Goal: Task Accomplishment & Management: Manage account settings

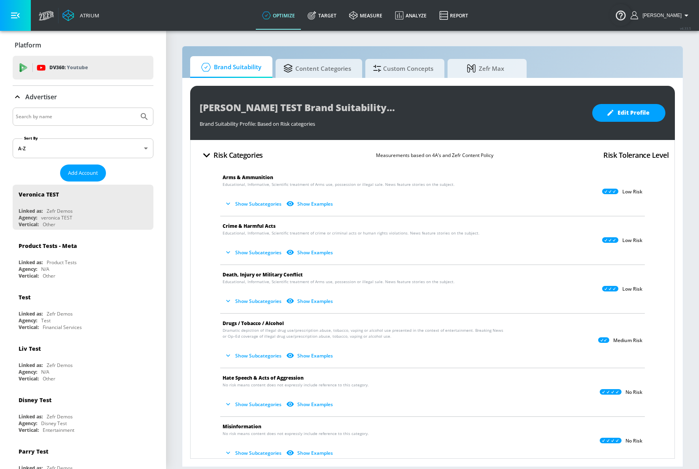
click at [59, 114] on input "Search by name" at bounding box center [76, 116] width 120 height 10
type input "justin"
click at [136, 108] on button "Submit Search" at bounding box center [144, 116] width 17 height 17
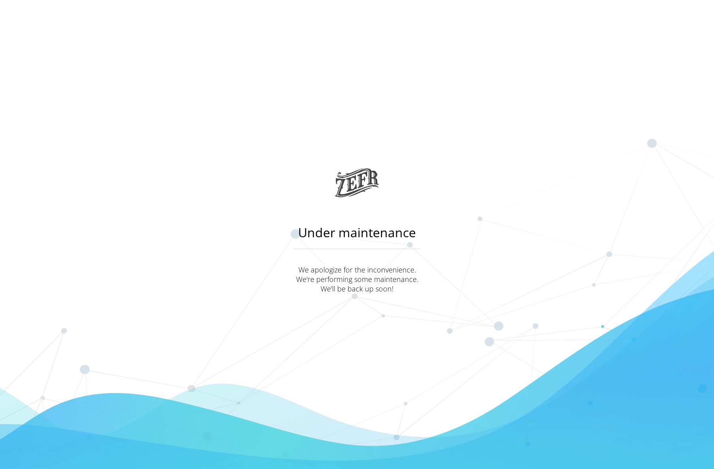
click at [471, 14] on main "Under maintenance We apologize for the inconvenience. We're performing some mai…" at bounding box center [357, 234] width 714 height 469
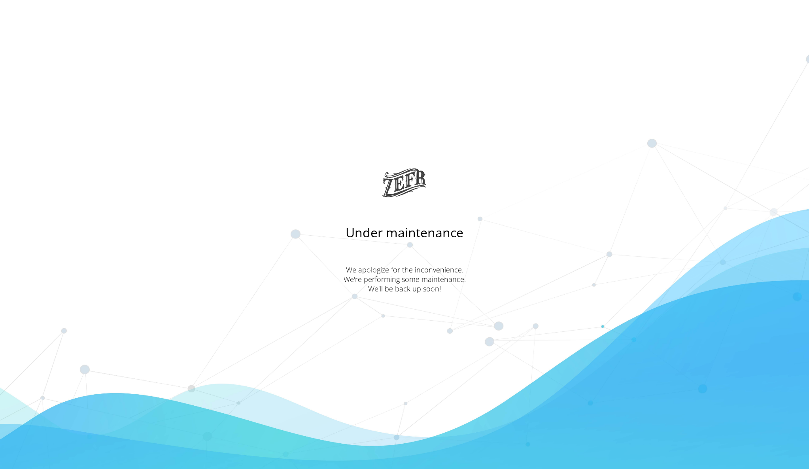
click at [593, 288] on main "Under maintenance We apologize for the inconvenience. We're performing some mai…" at bounding box center [404, 234] width 809 height 469
click at [318, 157] on main "Under maintenance We apologize for the inconvenience. We're performing some mai…" at bounding box center [404, 234] width 809 height 469
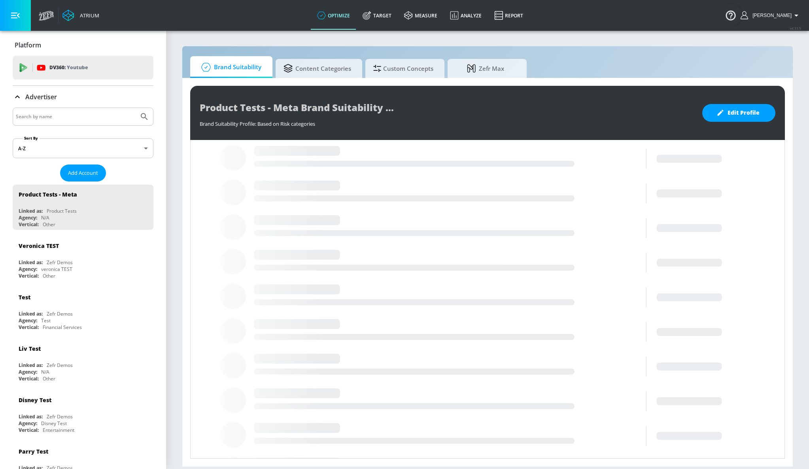
click at [72, 118] on input "Search by name" at bounding box center [76, 116] width 120 height 10
type input "justin"
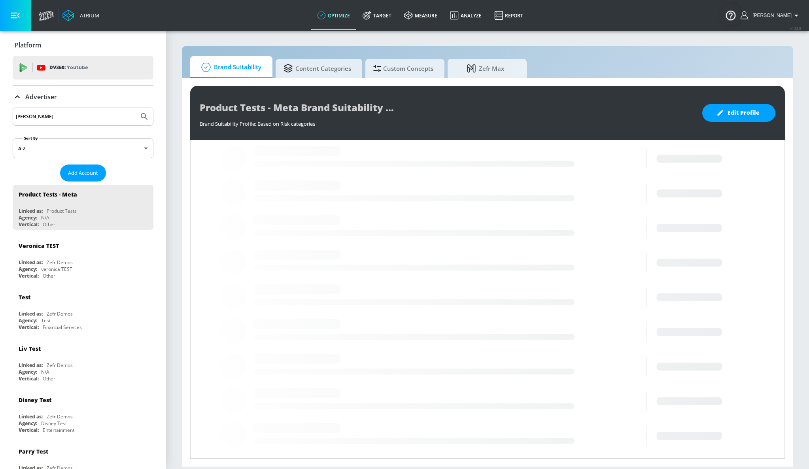
click at [136, 108] on button "Submit Search" at bounding box center [144, 116] width 17 height 17
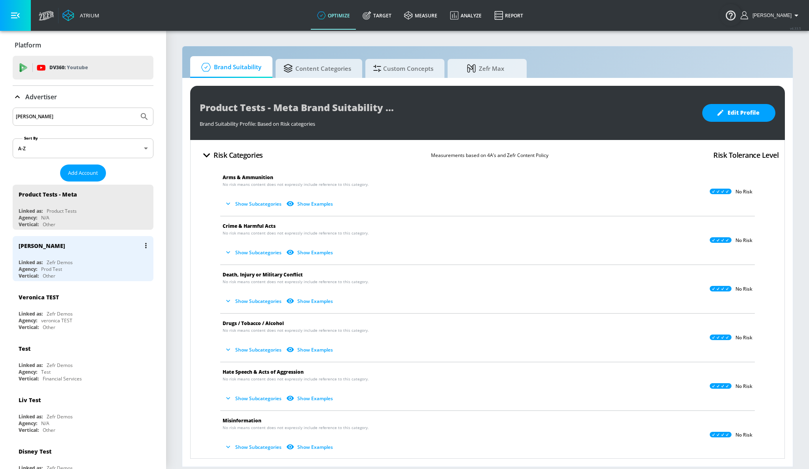
click at [83, 258] on div "Justin N Linked as: Zefr Demos Agency: Prod Test Vertical: Other" at bounding box center [83, 258] width 141 height 45
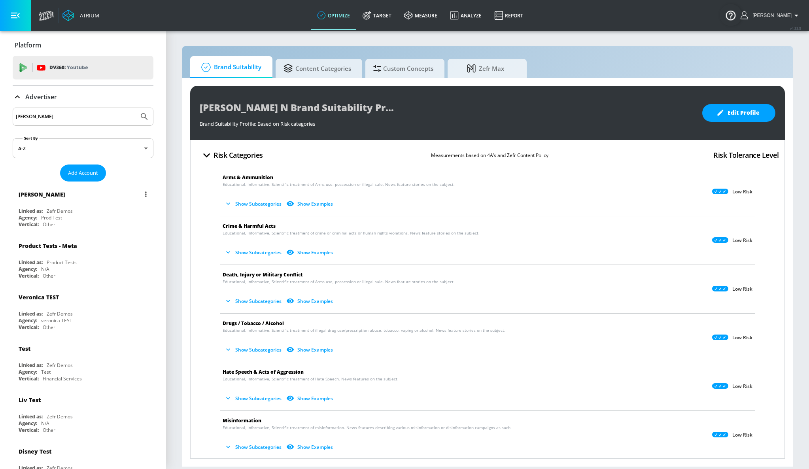
click at [145, 193] on icon "list of Advertiser" at bounding box center [146, 194] width 2 height 6
click at [122, 211] on li "Edit" at bounding box center [106, 210] width 78 height 14
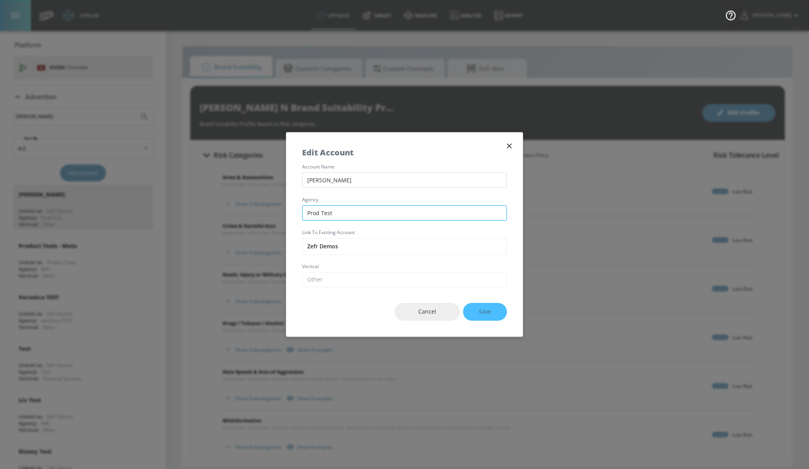
click at [355, 215] on input "Prod Test" at bounding box center [404, 212] width 205 height 15
click at [357, 251] on input "Zefr Demos" at bounding box center [404, 246] width 205 height 17
click at [352, 211] on input "Prod Test" at bounding box center [404, 212] width 205 height 15
click at [350, 182] on input "Justin N" at bounding box center [404, 179] width 205 height 15
type input "[PERSON_NAME]"
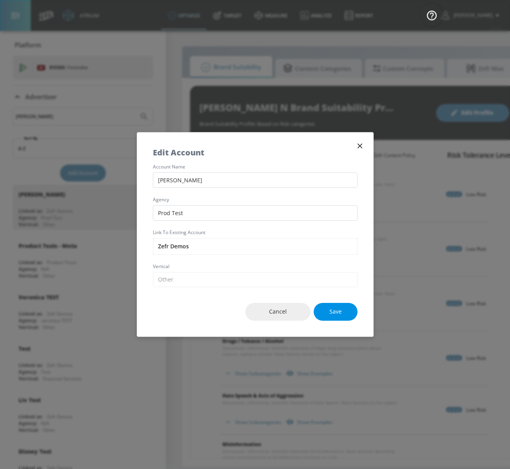
click at [346, 314] on button "Save" at bounding box center [336, 312] width 44 height 18
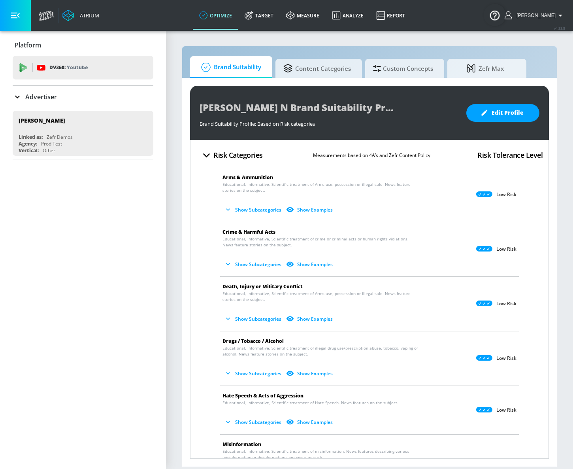
click at [228, 209] on icon "button" at bounding box center [228, 209] width 4 height 2
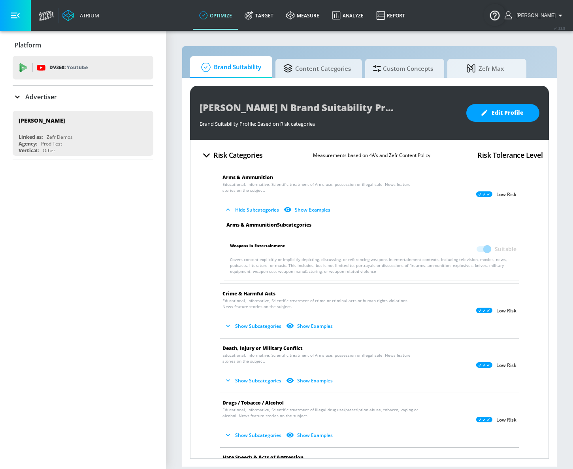
click at [236, 210] on button "Hide Subcategories" at bounding box center [253, 209] width 60 height 13
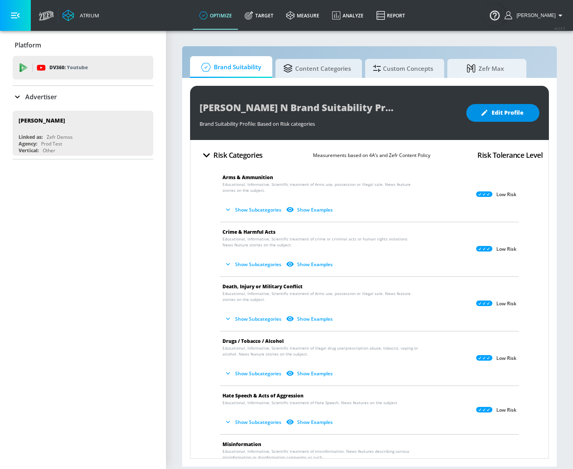
click at [500, 111] on span "Edit Profile" at bounding box center [503, 113] width 42 height 10
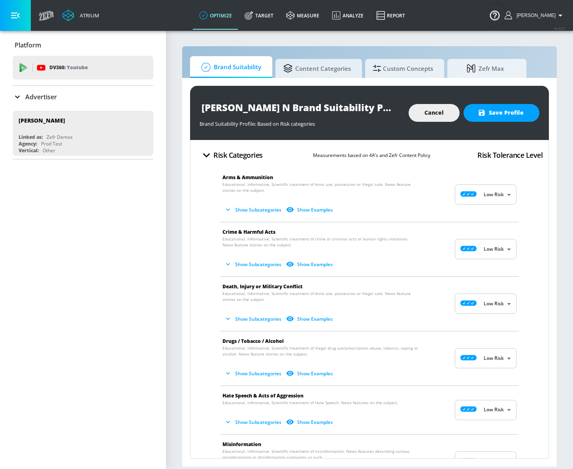
click at [487, 190] on body "Atrium optimize Target measure Analyze Report optimize Target measure Analyze R…" at bounding box center [286, 234] width 573 height 469
click at [489, 242] on p "Medium Risk" at bounding box center [489, 240] width 29 height 7
type input "MEDIUM"
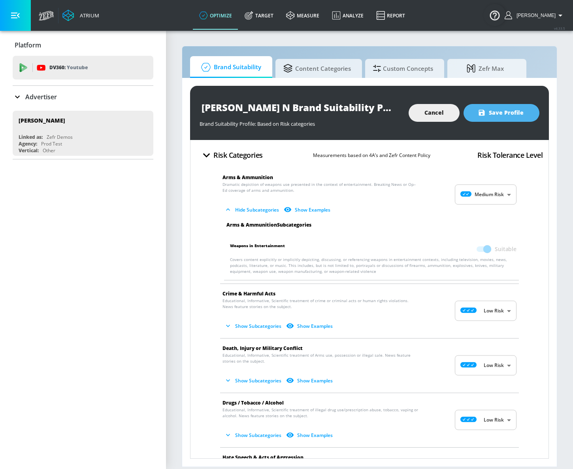
click at [504, 115] on span "Save Profile" at bounding box center [502, 113] width 44 height 10
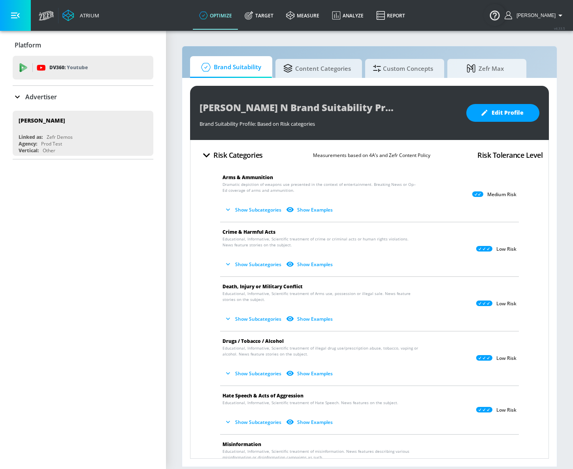
click at [263, 211] on button "Show Subcategories" at bounding box center [254, 209] width 62 height 13
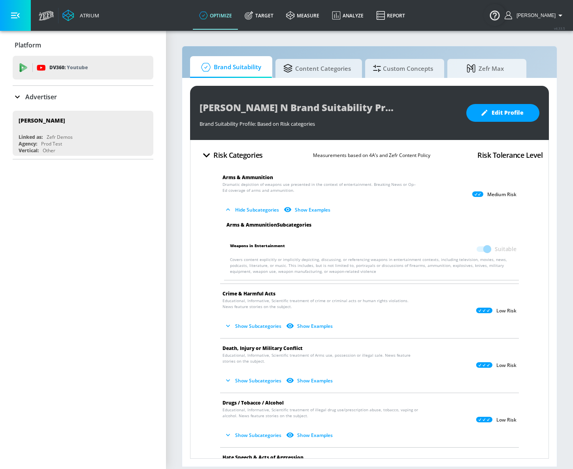
click at [315, 210] on button "Show Examples" at bounding box center [307, 209] width 51 height 13
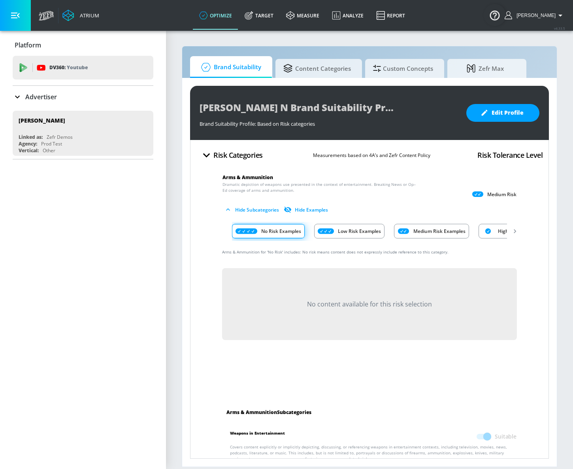
click at [357, 235] on p "Low Risk Examples" at bounding box center [359, 231] width 43 height 8
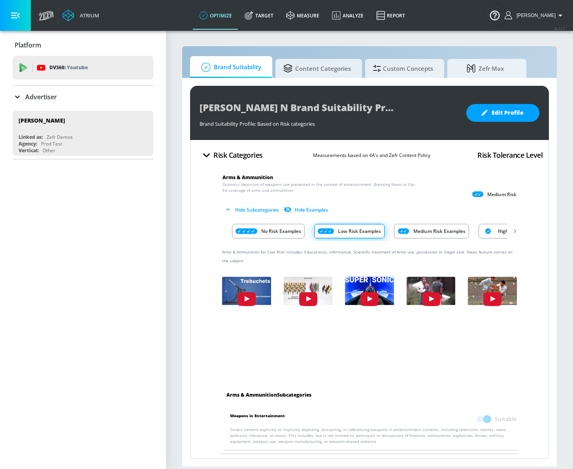
click at [442, 233] on p "Medium Risk Examples" at bounding box center [440, 231] width 52 height 8
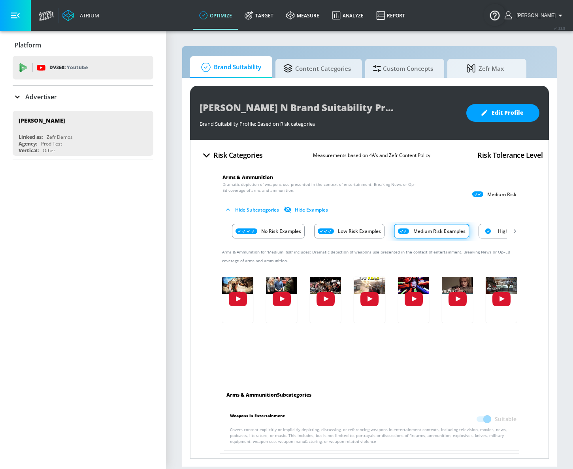
click at [489, 230] on icon "Risk Category Examples" at bounding box center [488, 231] width 6 height 6
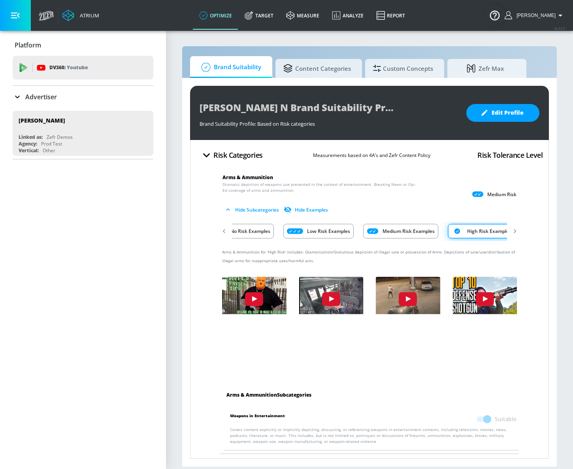
scroll to position [0, 45]
click at [321, 213] on button "Hide Examples" at bounding box center [306, 209] width 49 height 13
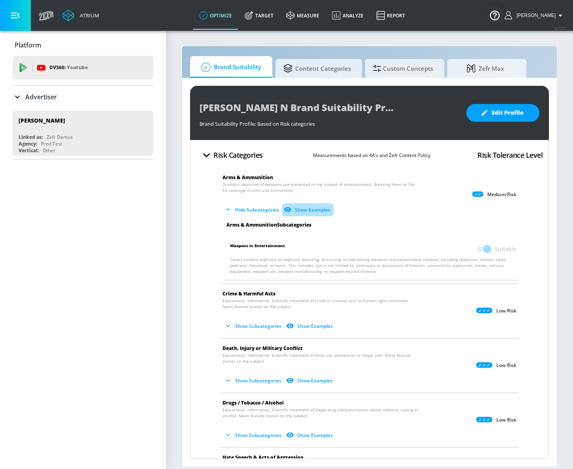
click at [321, 213] on button "Show Examples" at bounding box center [307, 209] width 51 height 13
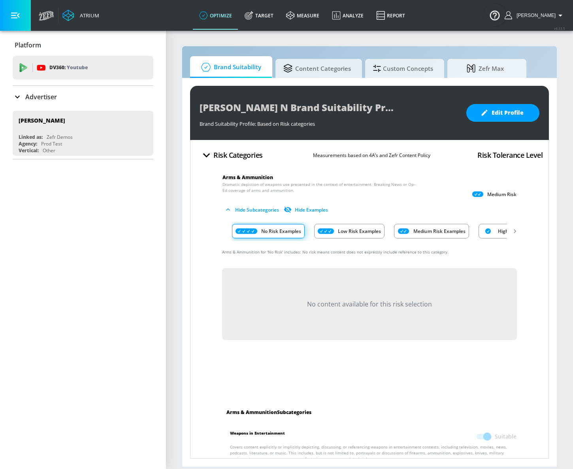
click at [246, 211] on button "Hide Subcategories" at bounding box center [253, 209] width 60 height 13
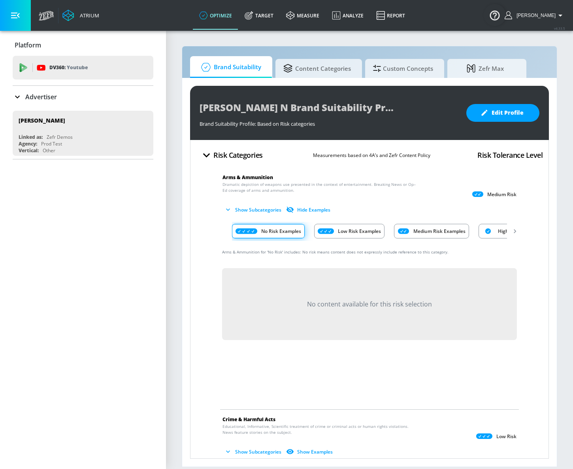
click at [426, 228] on p "Medium Risk Examples" at bounding box center [440, 231] width 52 height 8
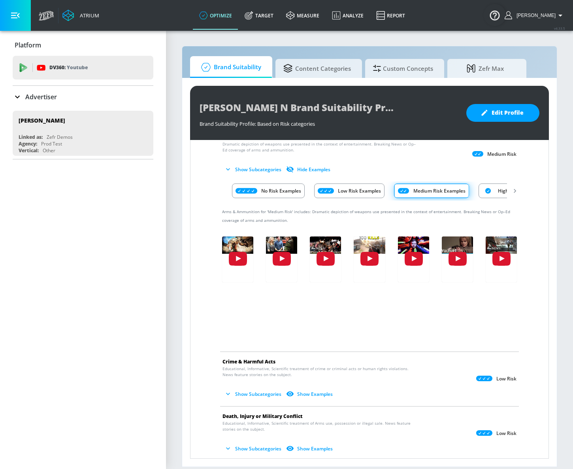
scroll to position [109, 0]
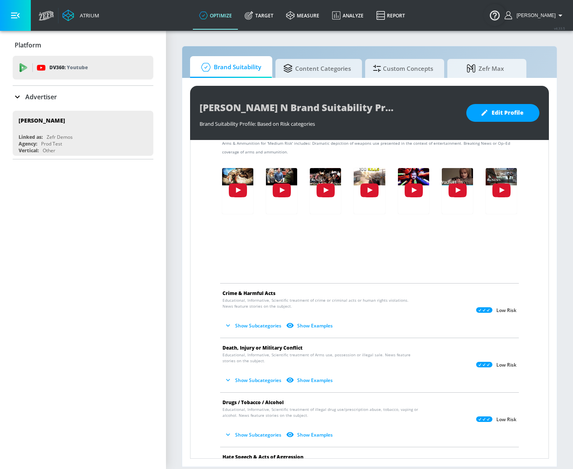
click at [313, 325] on button "Show Examples" at bounding box center [310, 325] width 51 height 13
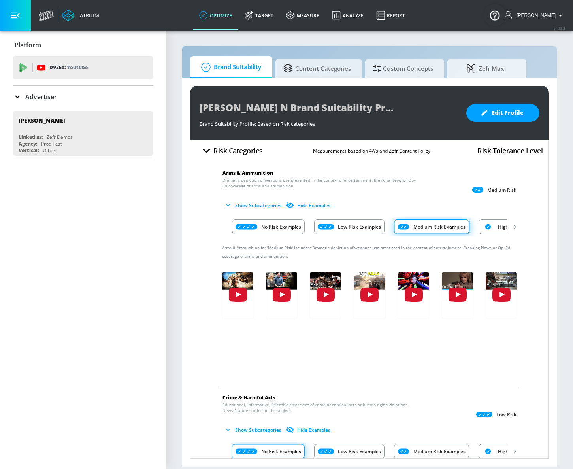
scroll to position [0, 0]
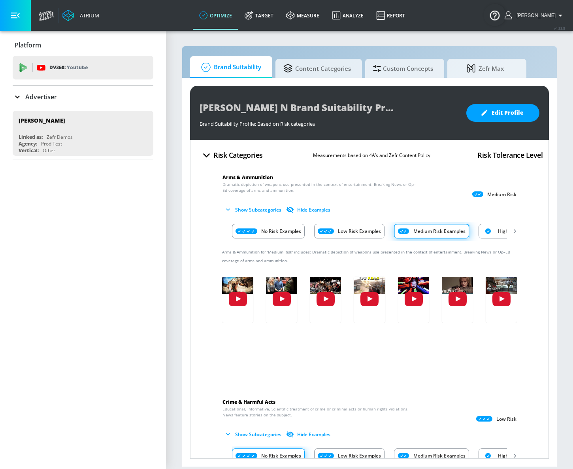
click at [230, 157] on h4 "Risk Categories" at bounding box center [237, 154] width 49 height 11
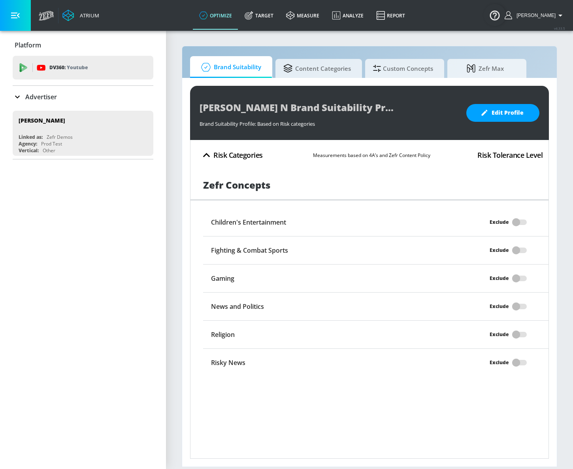
click at [516, 221] on div "Exclude" at bounding box center [506, 222] width 87 height 15
click at [518, 225] on div "Exclude" at bounding box center [506, 222] width 87 height 15
click at [523, 221] on div "Exclude" at bounding box center [506, 222] width 87 height 15
click at [469, 118] on button "Edit Profile" at bounding box center [502, 113] width 73 height 18
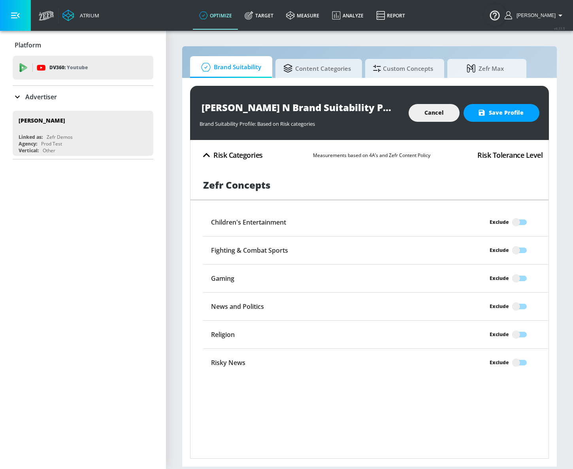
click at [518, 221] on input "Exclude" at bounding box center [516, 222] width 45 height 15
checkbox input "true"
click at [337, 215] on div "Children's Entertainment" at bounding box center [332, 222] width 259 height 15
click at [253, 227] on div "Children's Entertainment" at bounding box center [332, 222] width 259 height 15
click at [256, 220] on h6 "Children's Entertainment" at bounding box center [248, 222] width 75 height 9
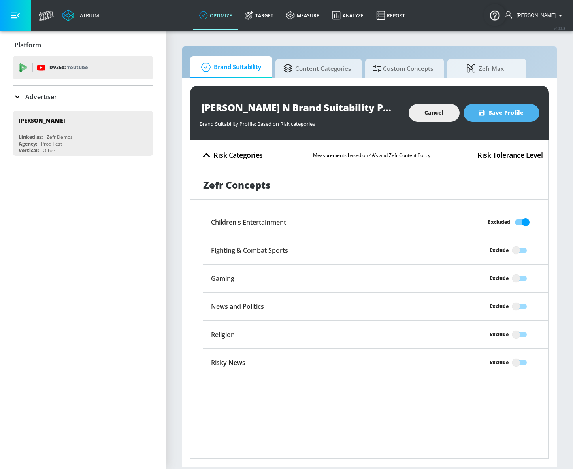
click at [506, 116] on span "Save Profile" at bounding box center [502, 113] width 44 height 10
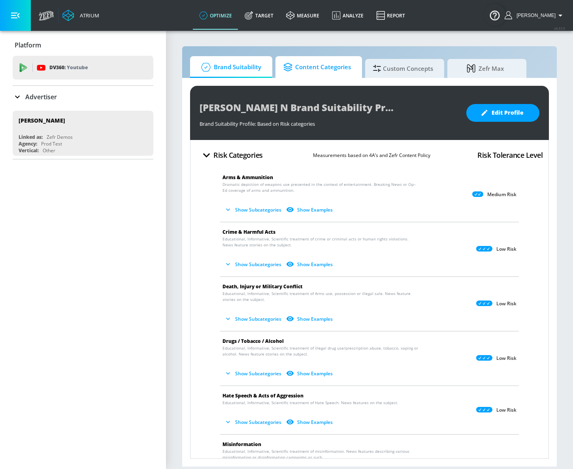
click at [313, 66] on span "Content Categories" at bounding box center [317, 67] width 68 height 19
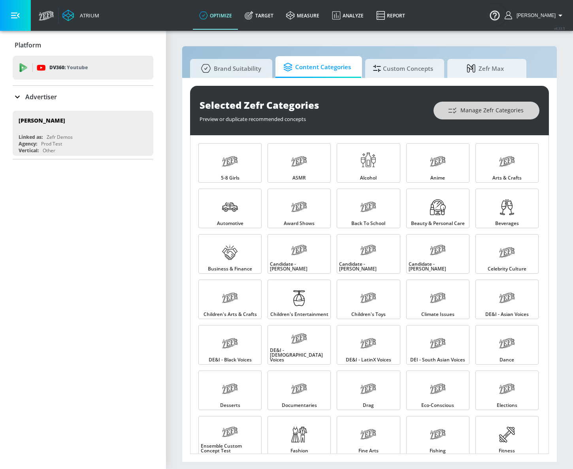
click at [512, 114] on span "Manage Zefr Categories" at bounding box center [486, 111] width 74 height 10
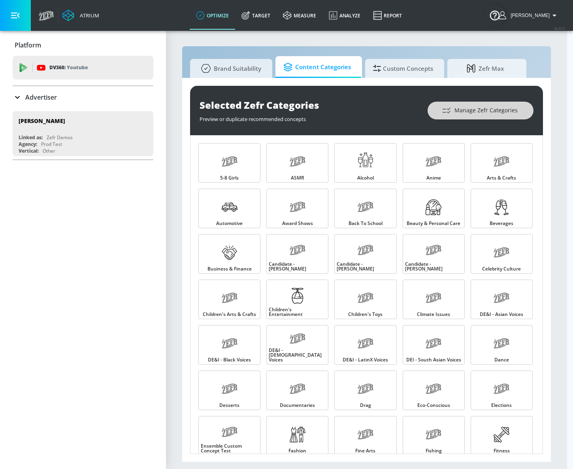
scroll to position [226, 0]
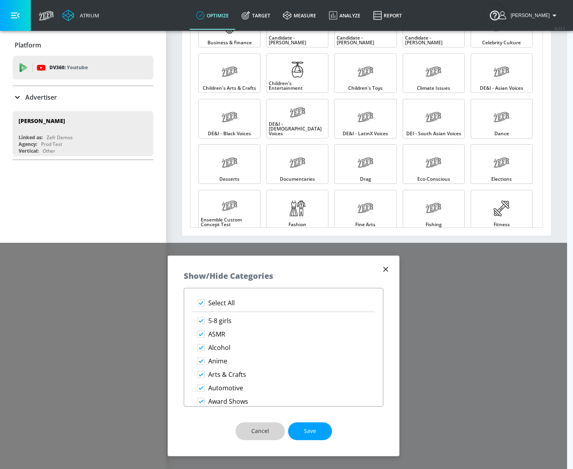
click at [265, 434] on span "Cancel" at bounding box center [260, 431] width 18 height 10
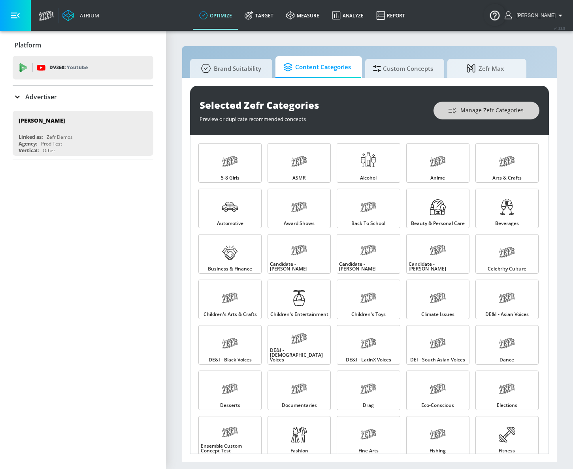
click at [500, 113] on span "Manage Zefr Categories" at bounding box center [486, 111] width 74 height 10
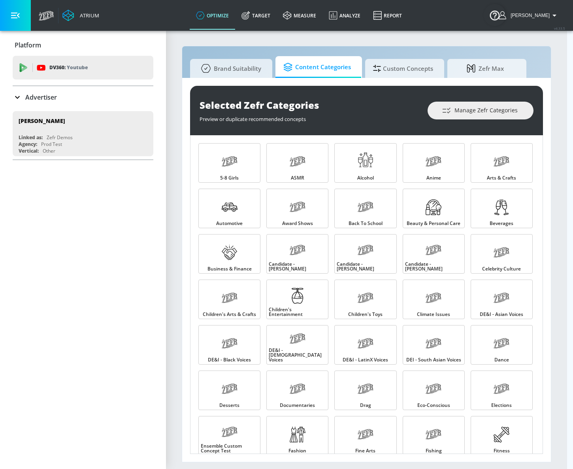
scroll to position [226, 0]
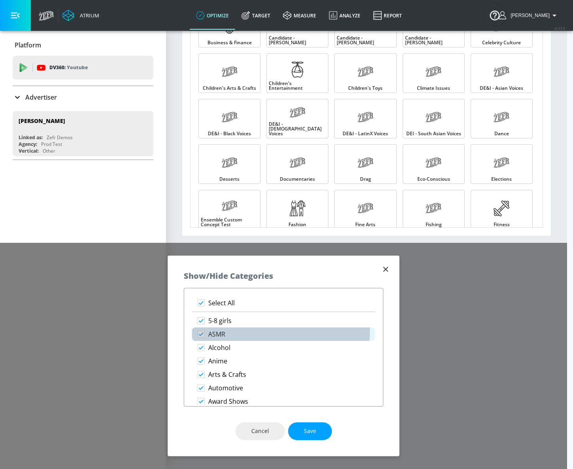
click at [223, 330] on p "ASMR" at bounding box center [216, 334] width 17 height 8
checkbox input "false"
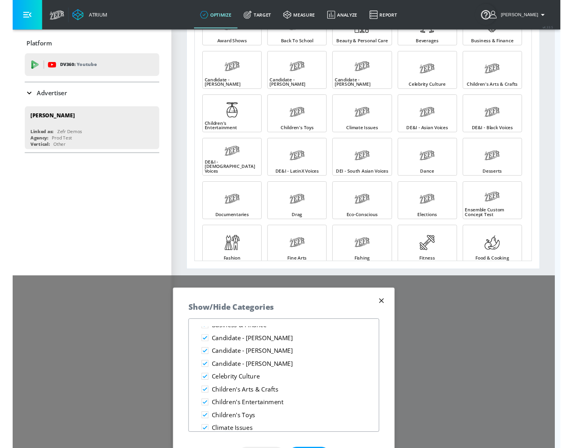
scroll to position [215, 0]
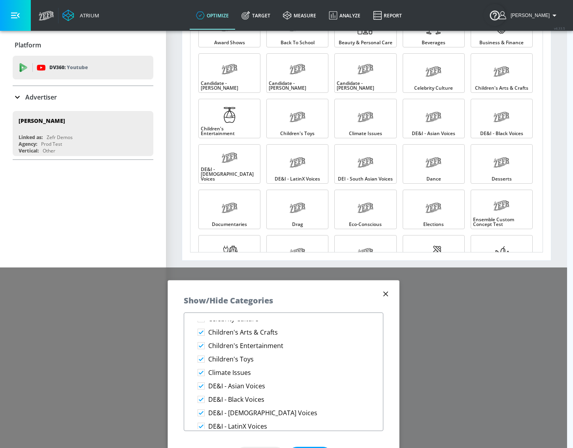
click at [310, 446] on div "Cancel Save" at bounding box center [283, 455] width 231 height 49
click at [310, 447] on button "Save" at bounding box center [310, 456] width 44 height 18
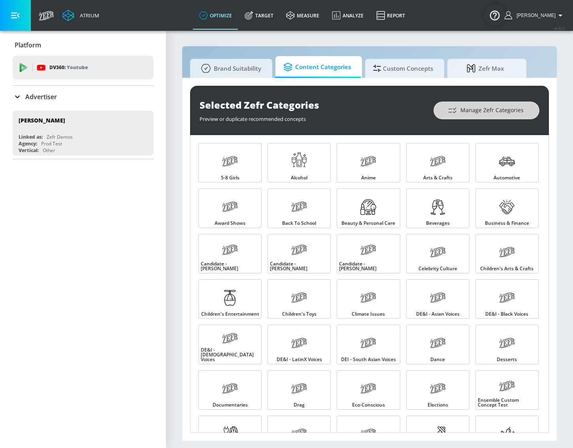
click at [487, 110] on span "Manage Zefr Categories" at bounding box center [486, 111] width 74 height 10
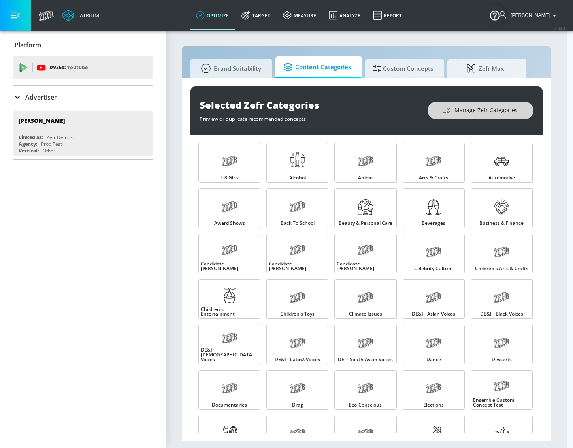
scroll to position [226, 0]
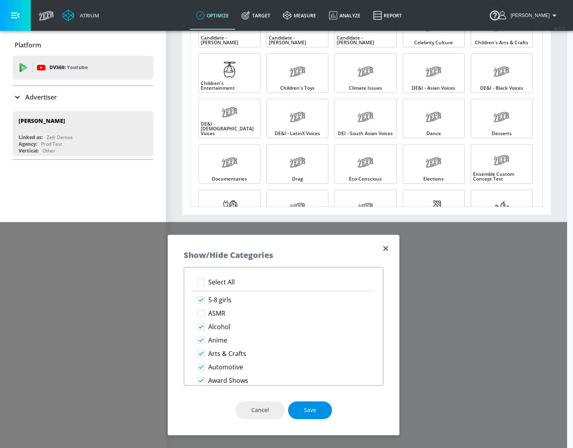
click at [210, 313] on p "ASMR" at bounding box center [216, 314] width 17 height 8
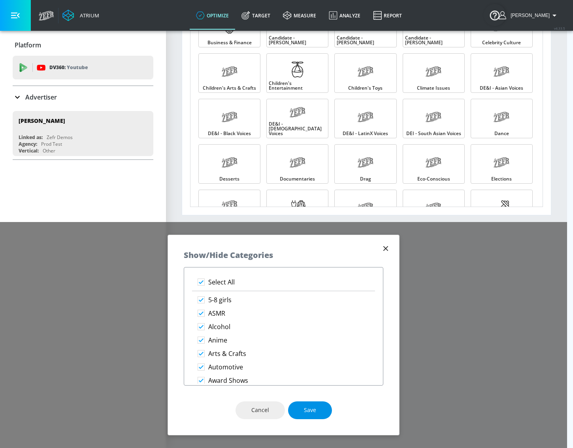
checkbox input "true"
click at [306, 406] on span "Save" at bounding box center [310, 411] width 12 height 10
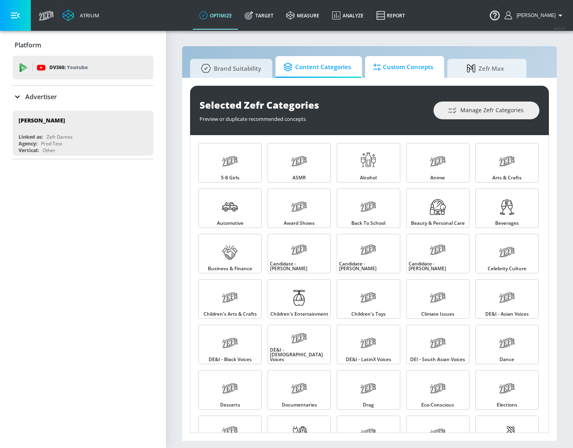
click at [411, 73] on span "Custom Concepts" at bounding box center [403, 67] width 60 height 19
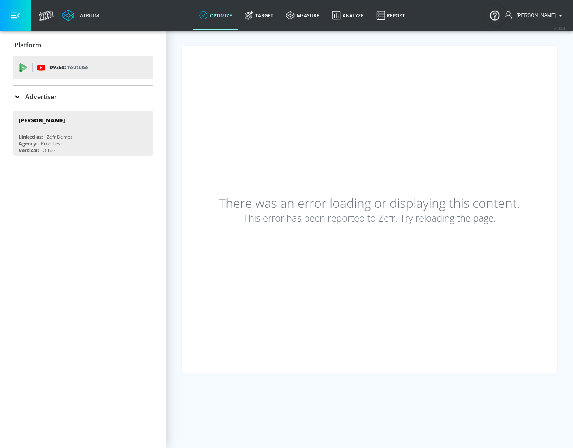
click at [229, 15] on link "optimize" at bounding box center [215, 15] width 45 height 28
click at [269, 19] on link "Target" at bounding box center [259, 15] width 42 height 28
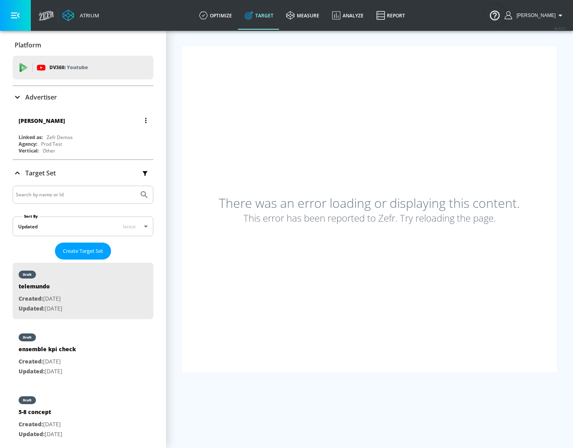
click at [84, 130] on div "Justin Nim" at bounding box center [85, 120] width 133 height 19
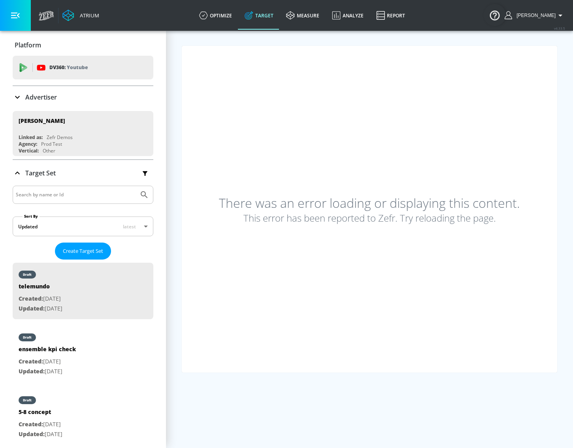
click at [293, 152] on div "There was an error loading or displaying this content. This error has been repo…" at bounding box center [370, 209] width 376 height 327
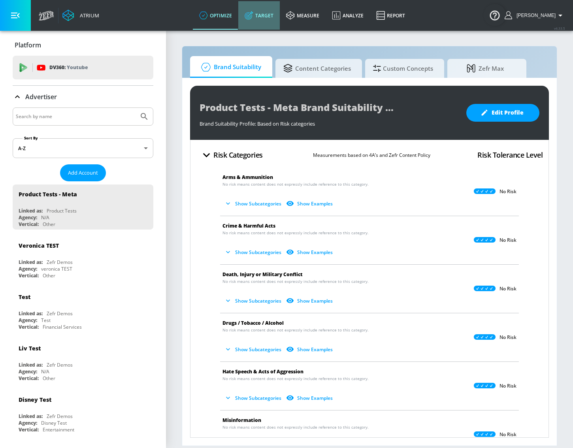
click at [253, 14] on icon at bounding box center [249, 15] width 9 height 9
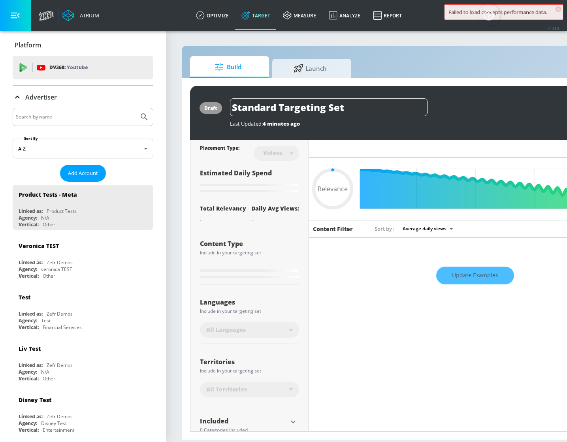
type input "0.25"
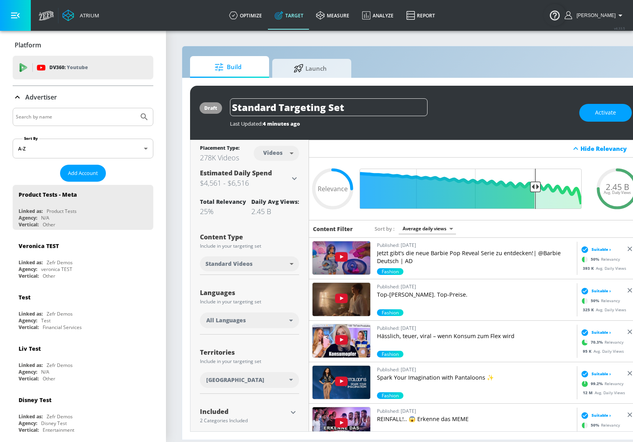
click at [277, 157] on body "Atrium optimize Target measure Analyze Report optimize Target measure Analyze R…" at bounding box center [316, 221] width 633 height 442
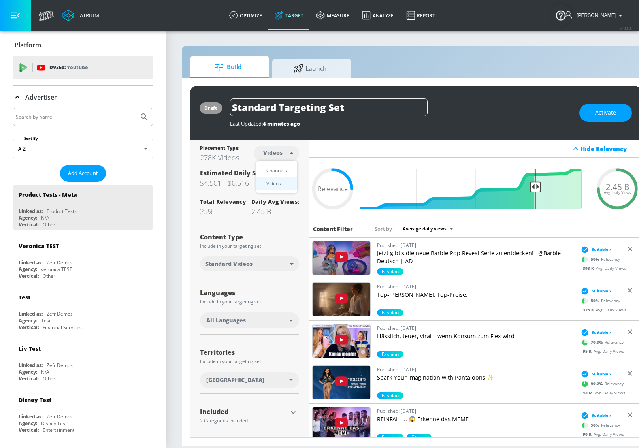
click at [404, 140] on div at bounding box center [319, 224] width 639 height 448
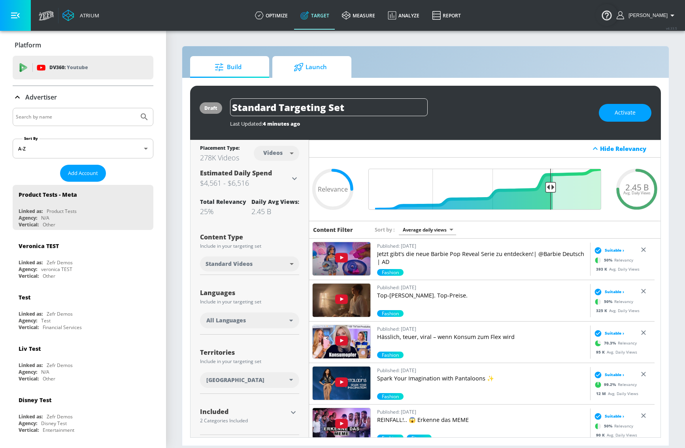
click at [280, 69] on span "Launch" at bounding box center [310, 67] width 60 height 19
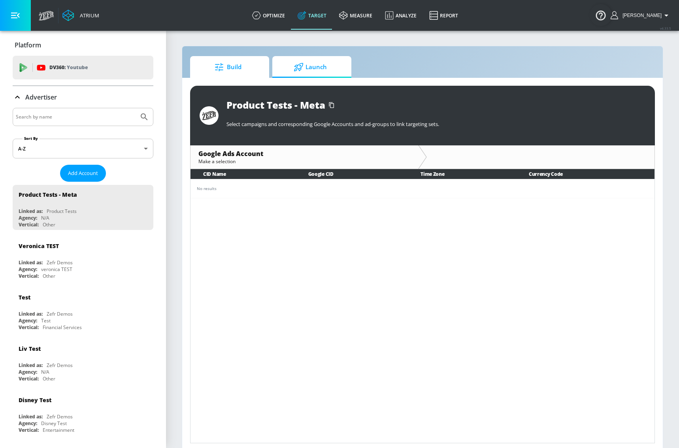
click at [237, 68] on span "Build" at bounding box center [228, 67] width 60 height 19
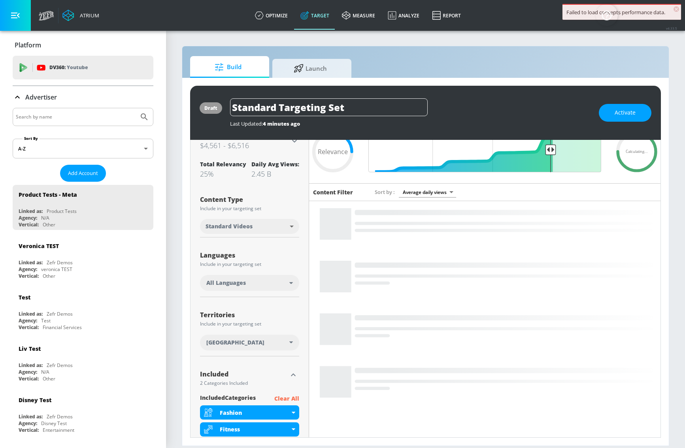
scroll to position [44, 0]
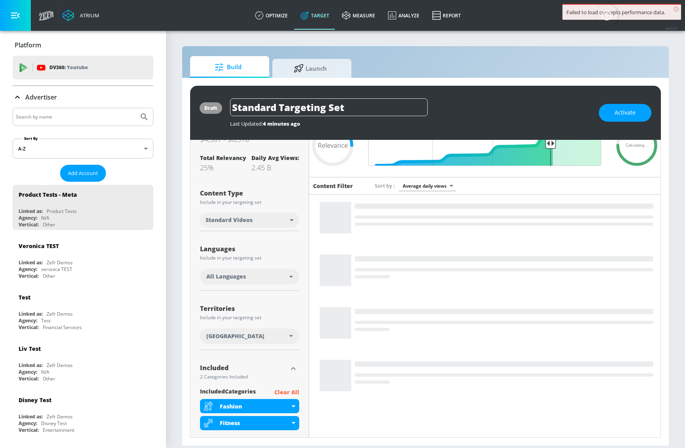
click at [281, 221] on body "Failed to load concepts performance data. × Atrium optimize Target measure Anal…" at bounding box center [342, 224] width 685 height 448
click at [256, 263] on li "All" at bounding box center [249, 263] width 99 height 13
type input "all"
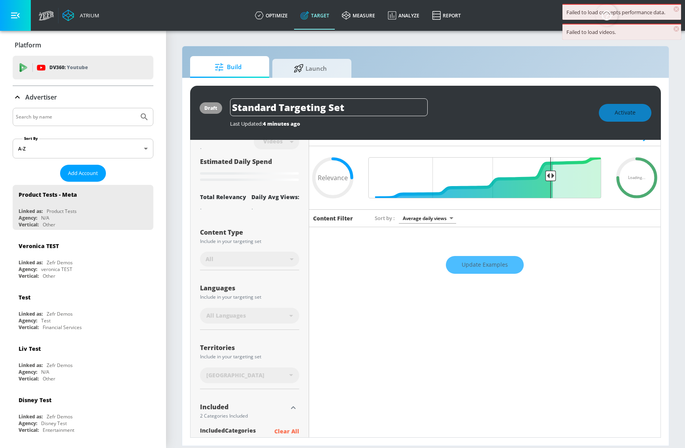
scroll to position [0, 0]
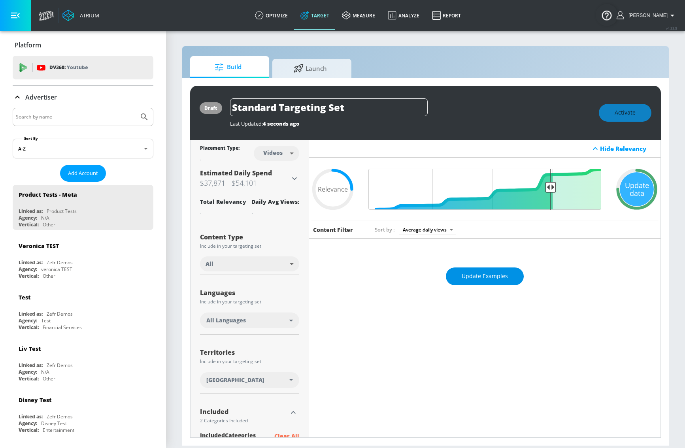
click at [485, 275] on span "Update Examples" at bounding box center [485, 277] width 46 height 10
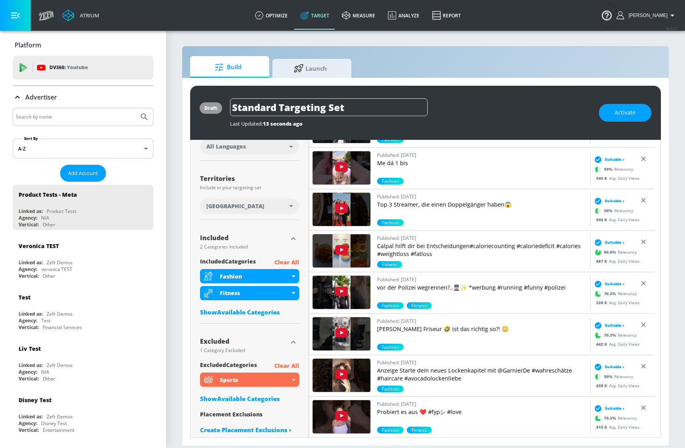
scroll to position [184, 0]
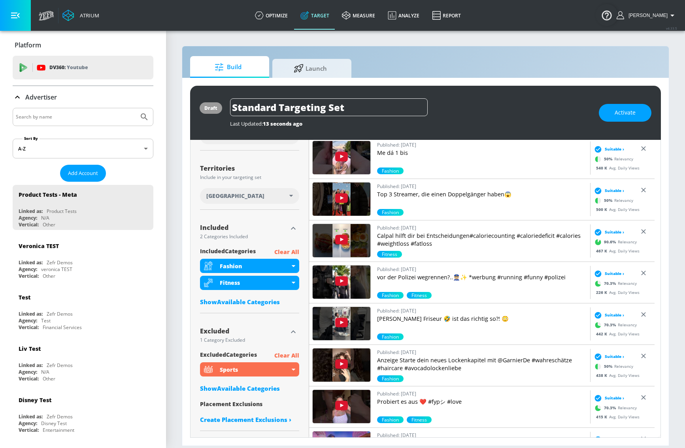
click at [290, 334] on icon "button" at bounding box center [293, 331] width 9 height 9
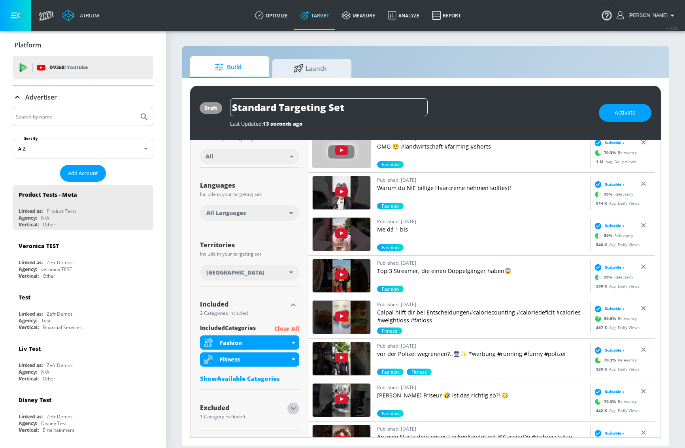
click at [289, 408] on icon "button" at bounding box center [293, 408] width 9 height 9
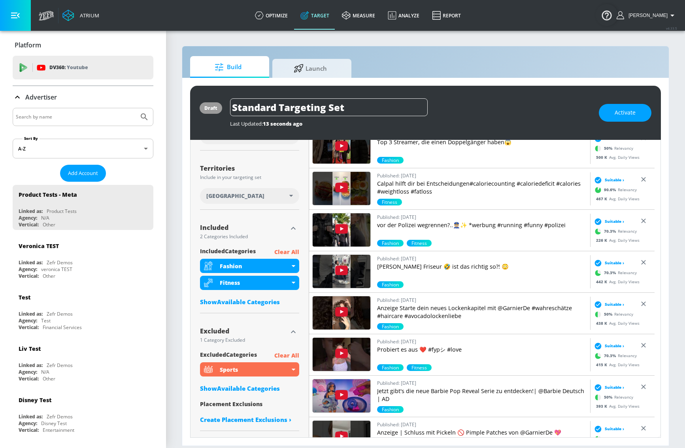
scroll to position [63, 0]
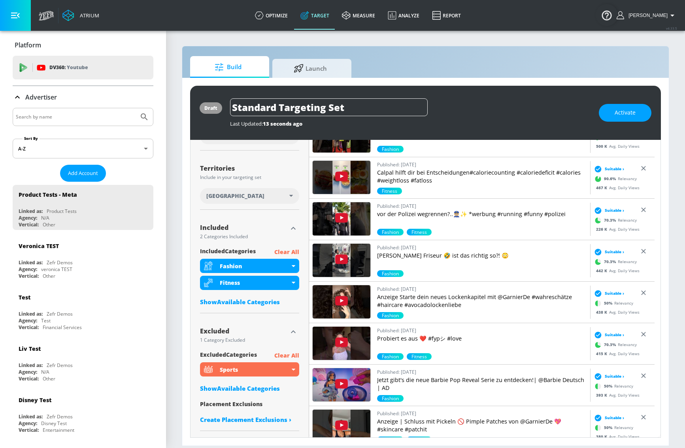
click at [268, 392] on div "Show Available Categories" at bounding box center [249, 389] width 99 height 8
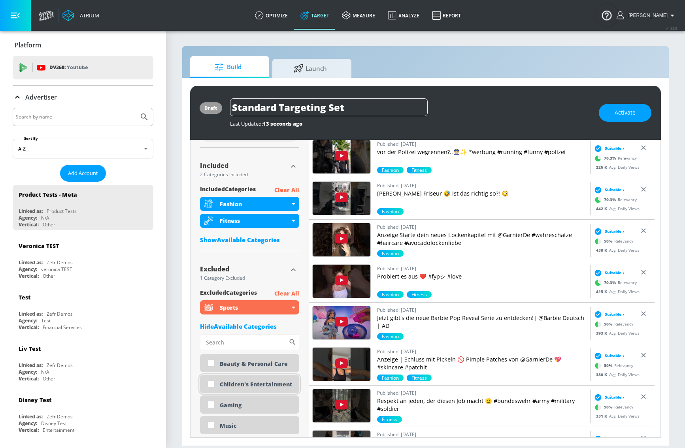
scroll to position [252, 0]
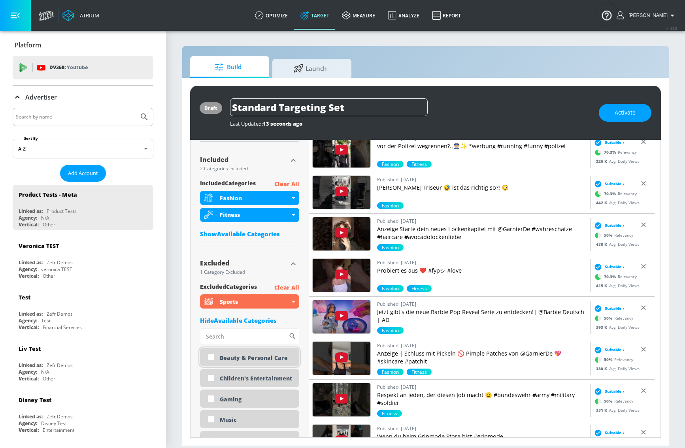
click at [238, 349] on div "Beauty & Personal Care" at bounding box center [249, 357] width 99 height 18
checkbox input "true"
click at [309, 334] on div "Published: October 6, 2025 Jetzt gibt's die neue Barbie Pop Reveal Serie zu ent…" at bounding box center [449, 318] width 281 height 42
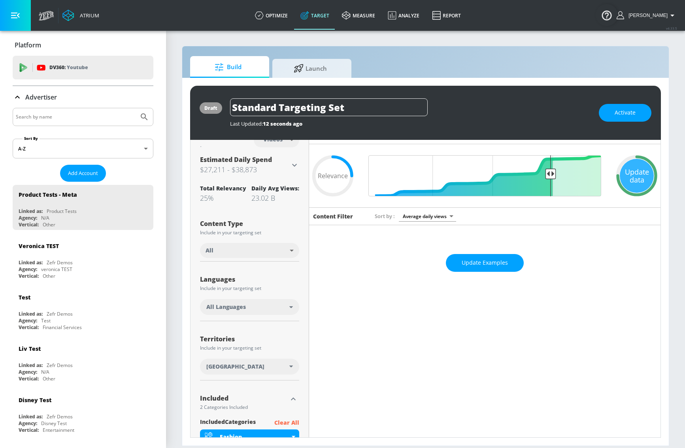
scroll to position [0, 0]
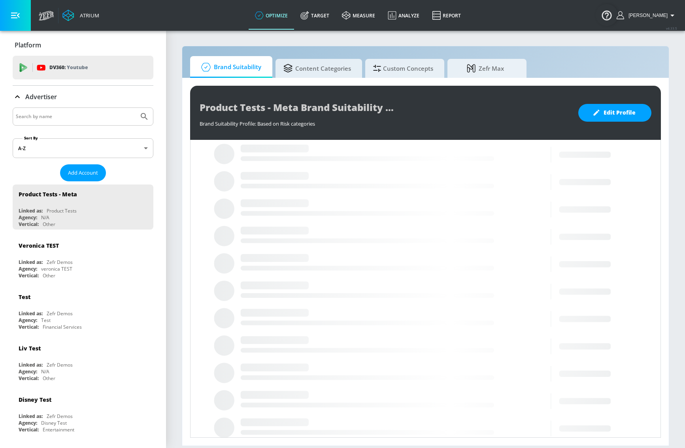
click at [66, 112] on input "Search by name" at bounding box center [76, 116] width 120 height 10
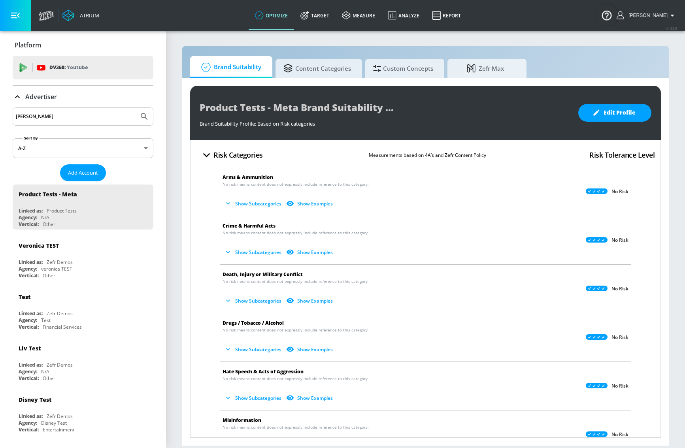
click at [74, 120] on input "[PERSON_NAME]" at bounding box center [76, 116] width 120 height 10
type input "[PERSON_NAME]"
click at [136, 108] on button "Submit Search" at bounding box center [144, 116] width 17 height 17
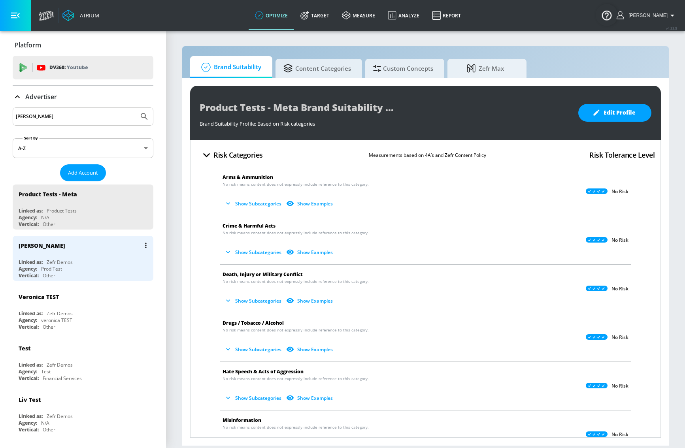
click at [77, 262] on div "Linked as: Zefr Demos" at bounding box center [85, 262] width 133 height 7
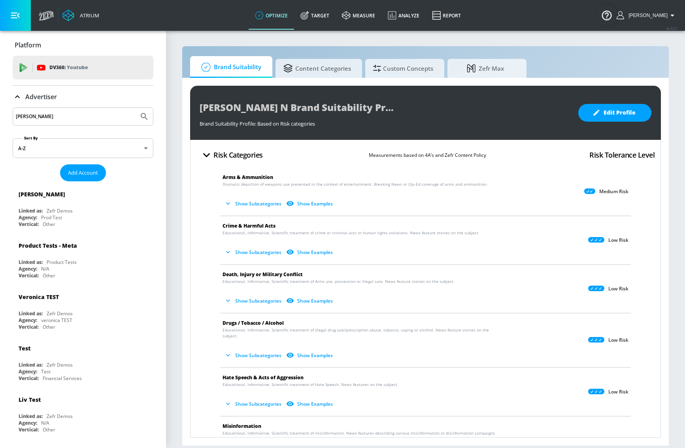
click at [328, 35] on section "Brand Suitability Content Categories Custom Concepts [PERSON_NAME] [PERSON_NAME…" at bounding box center [425, 239] width 519 height 418
click at [330, 12] on link "Target" at bounding box center [315, 15] width 42 height 28
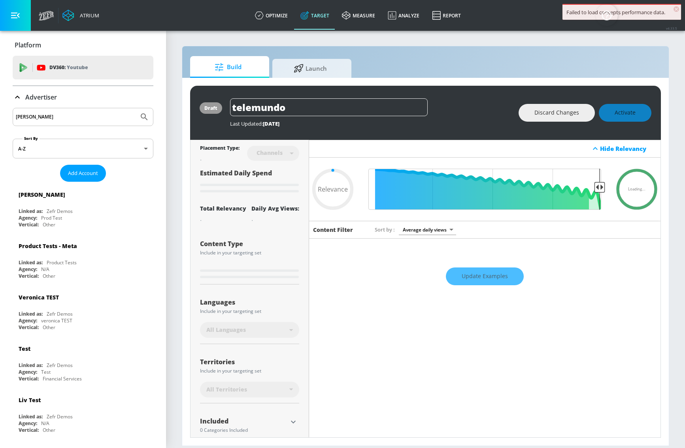
type input "0.05"
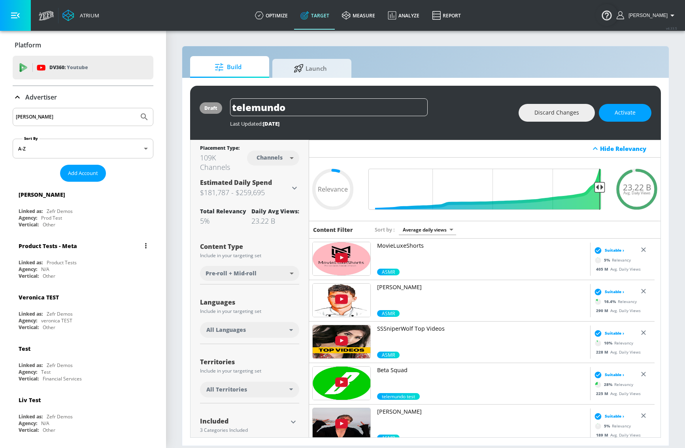
click at [70, 248] on div "Product Tests - Meta" at bounding box center [48, 246] width 59 height 8
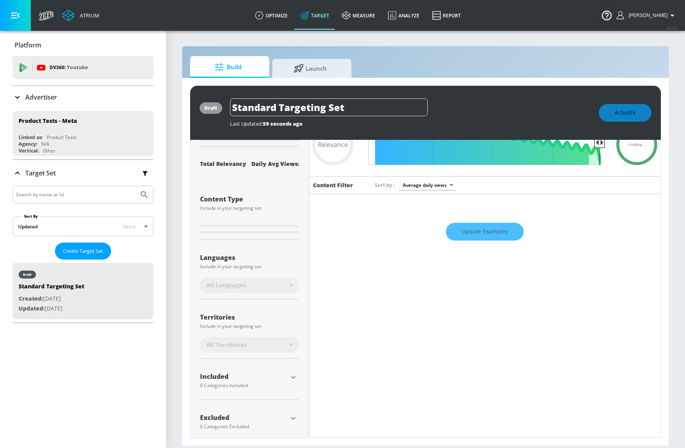
scroll to position [55, 0]
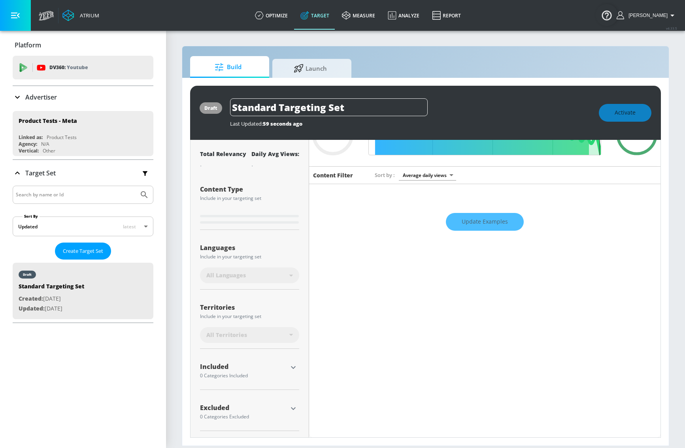
type input "0.25"
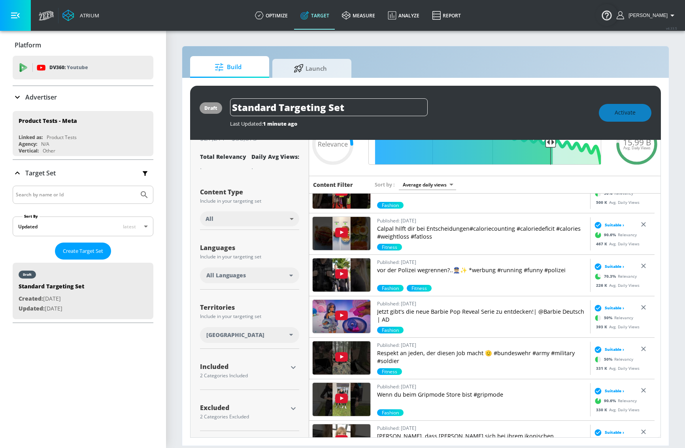
scroll to position [255, 0]
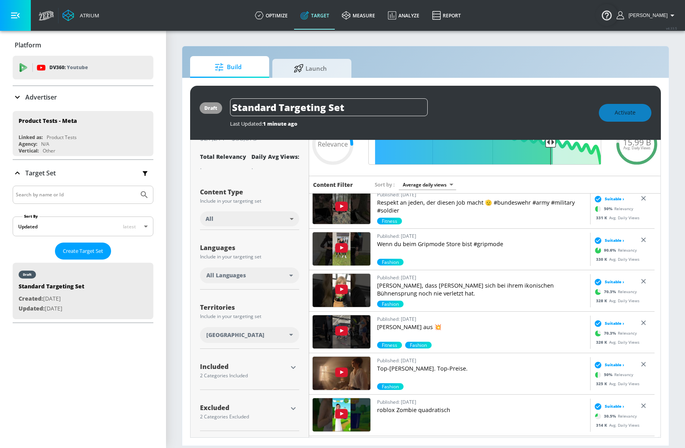
click at [285, 419] on div "Excluded 2 Categories Excluded" at bounding box center [243, 412] width 87 height 19
click at [287, 410] on button "button" at bounding box center [293, 409] width 12 height 12
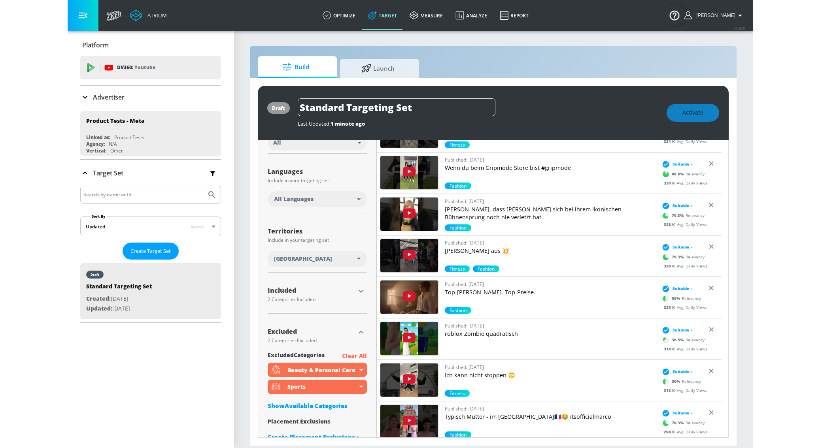
scroll to position [139, 0]
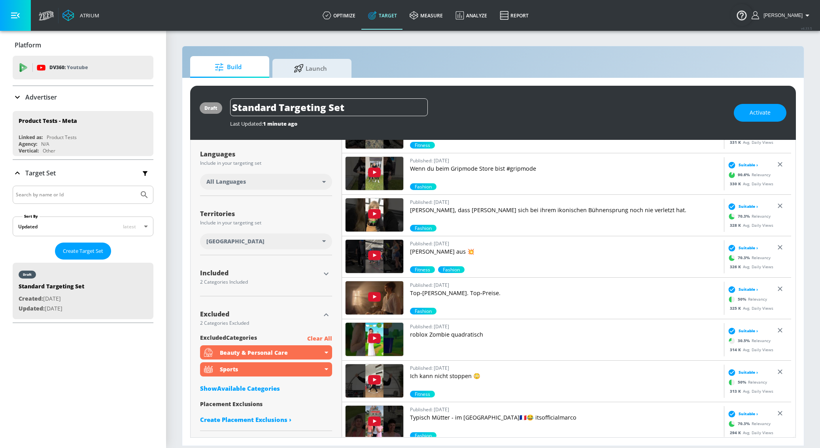
click at [70, 193] on input "Search by name or Id" at bounding box center [76, 195] width 120 height 10
type input "[PERSON_NAME]"
click at [136, 186] on button "Submit Search" at bounding box center [144, 194] width 17 height 17
click at [140, 195] on icon "Submit Search" at bounding box center [144, 194] width 9 height 9
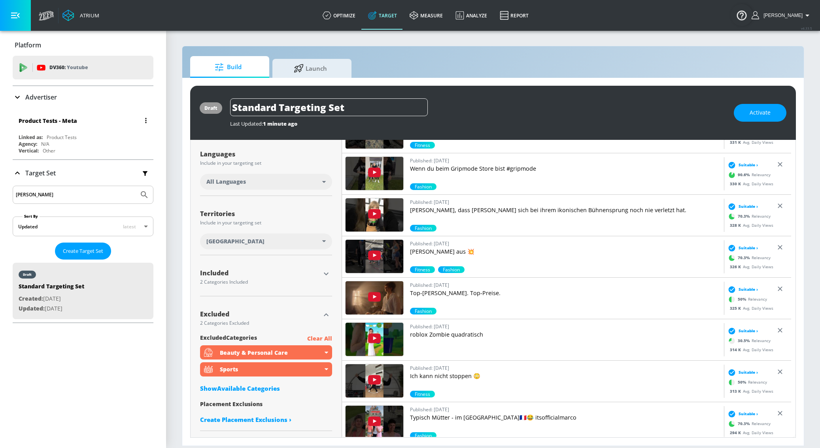
click at [64, 127] on div "Product Tests - Meta" at bounding box center [85, 120] width 133 height 19
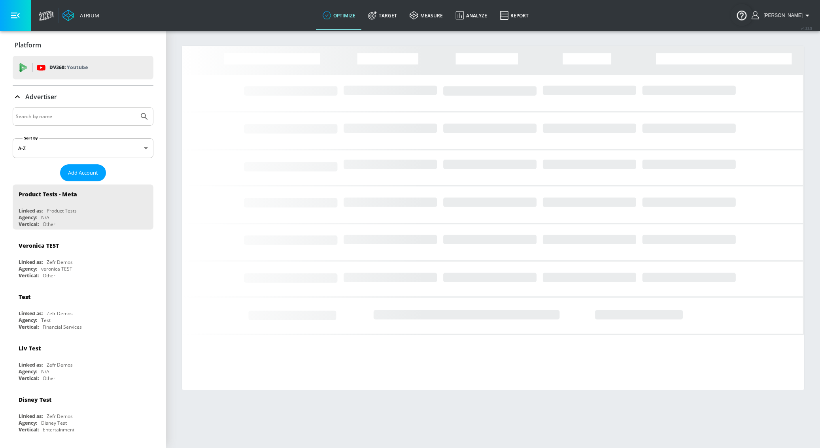
click at [49, 116] on input "Search by name" at bounding box center [76, 116] width 120 height 10
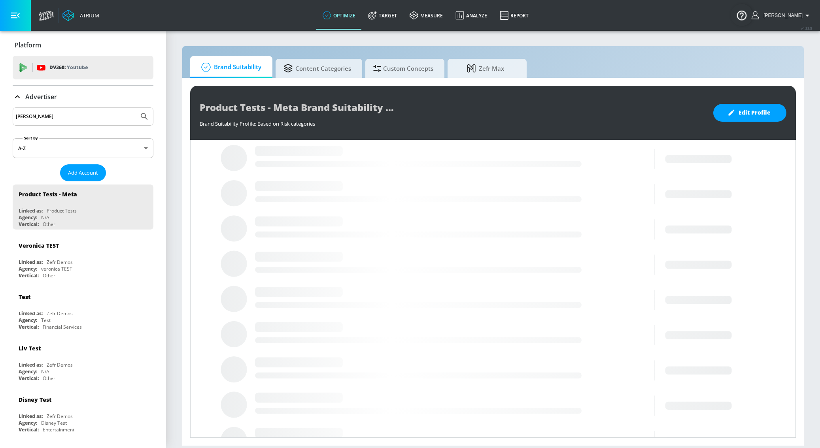
type input "[PERSON_NAME]"
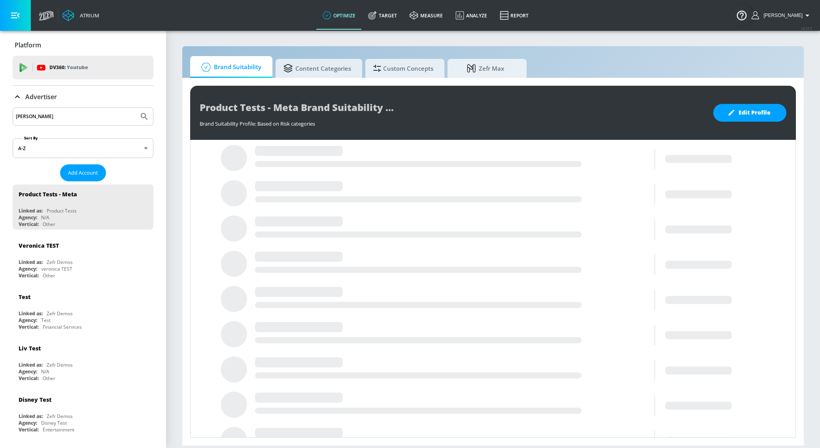
click at [136, 108] on button "Submit Search" at bounding box center [144, 116] width 17 height 17
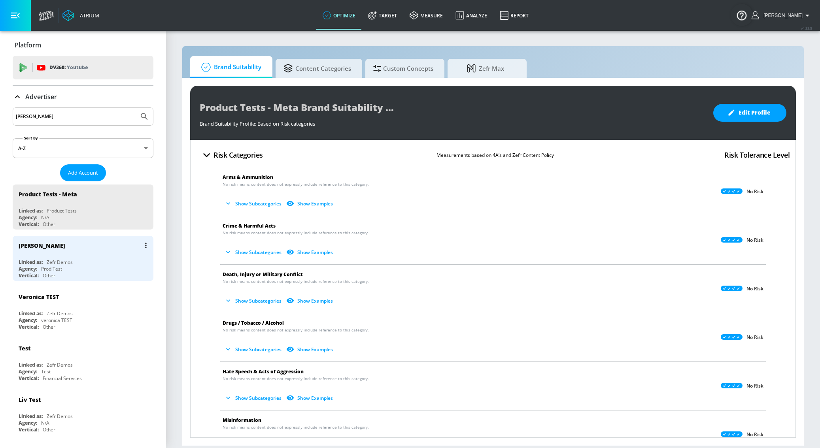
click at [80, 262] on div "Linked as: Zefr Demos" at bounding box center [85, 262] width 133 height 7
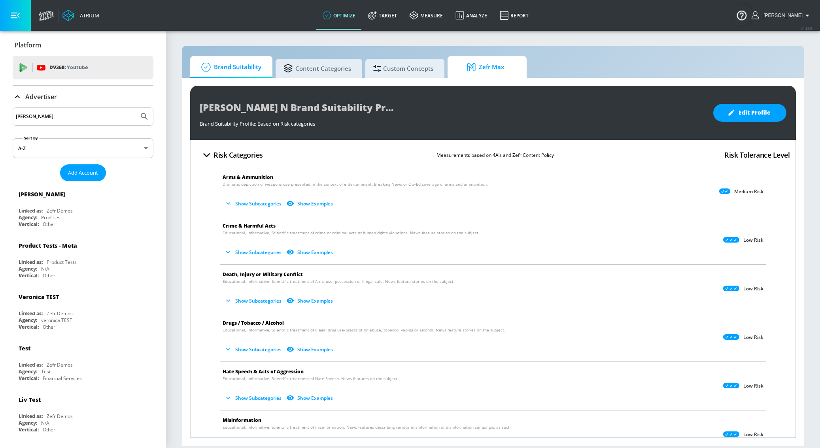
click at [478, 71] on span "Zefr Max" at bounding box center [485, 67] width 60 height 19
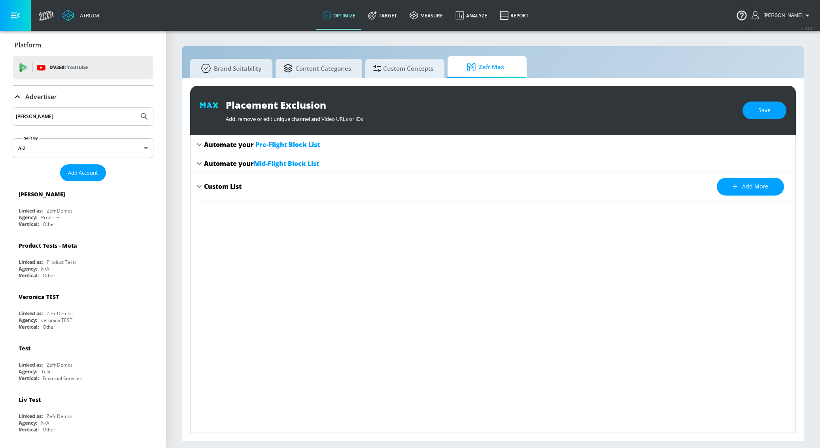
click at [198, 142] on icon at bounding box center [199, 144] width 9 height 9
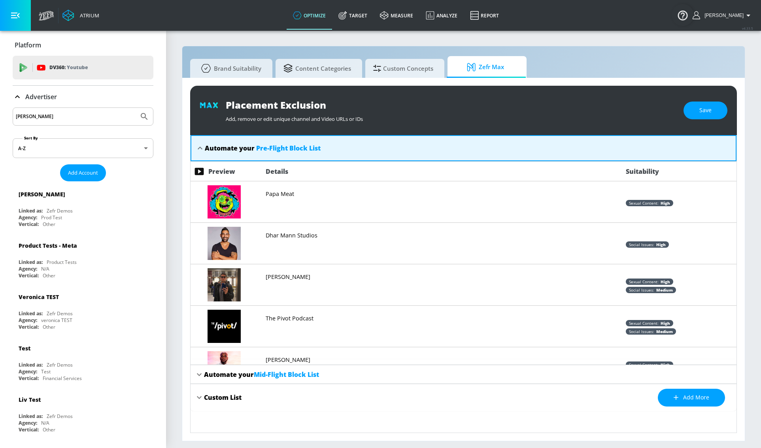
click at [404, 199] on div "Papa Meat" at bounding box center [438, 202] width 360 height 43
click at [702, 401] on span "Add more" at bounding box center [692, 398] width 36 height 10
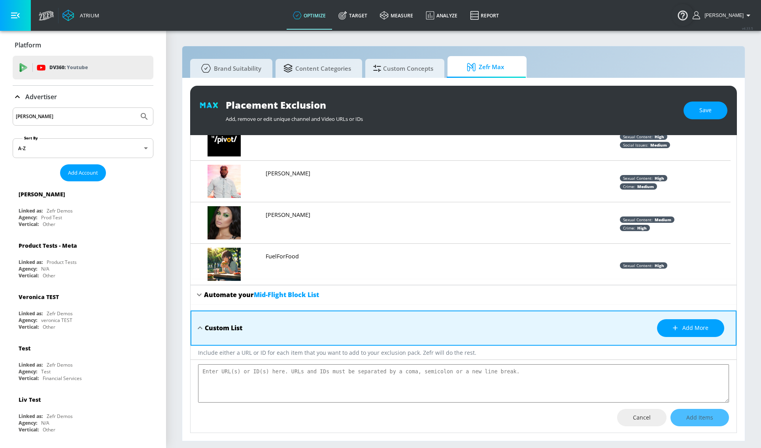
scroll to position [86, 0]
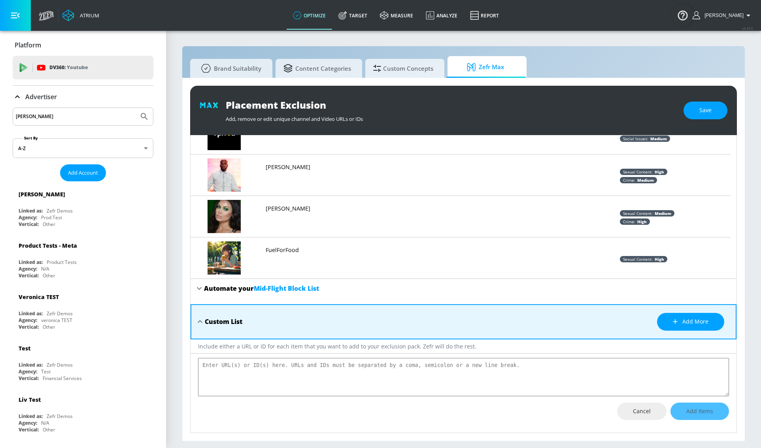
click at [436, 364] on textarea "placement-exclusions-content" at bounding box center [463, 377] width 531 height 38
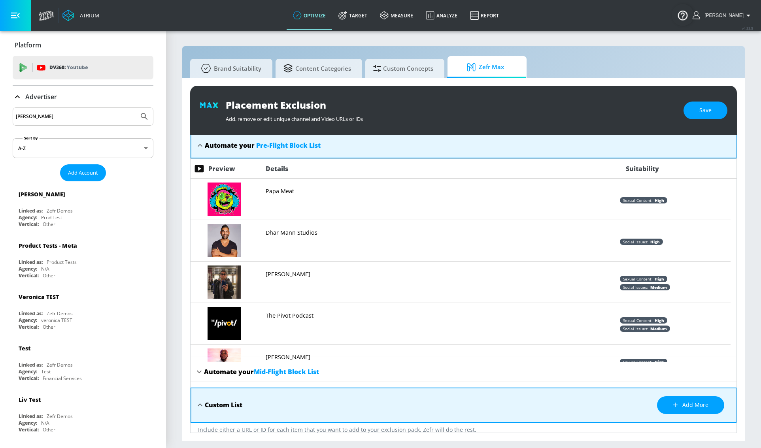
scroll to position [0, 0]
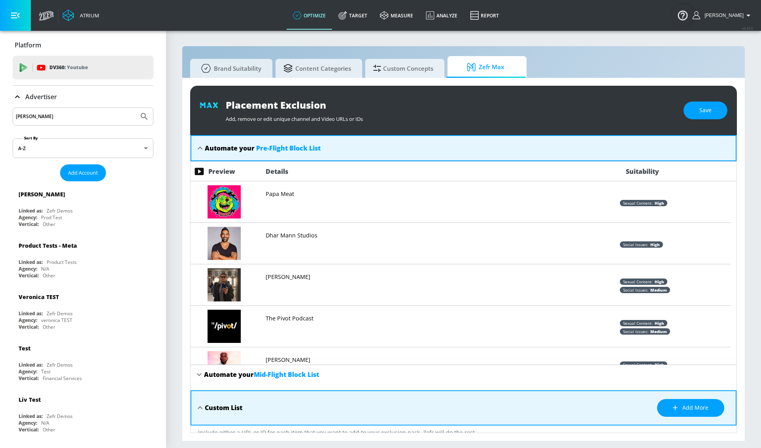
click at [201, 408] on icon at bounding box center [199, 407] width 9 height 9
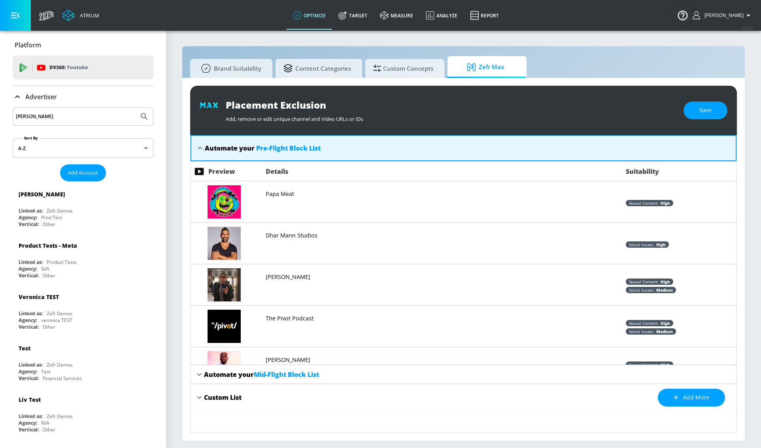
click at [200, 374] on icon at bounding box center [199, 374] width 9 height 9
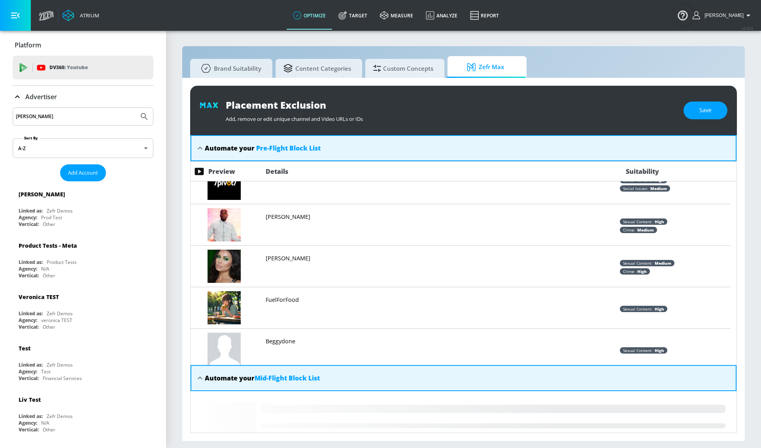
scroll to position [153, 0]
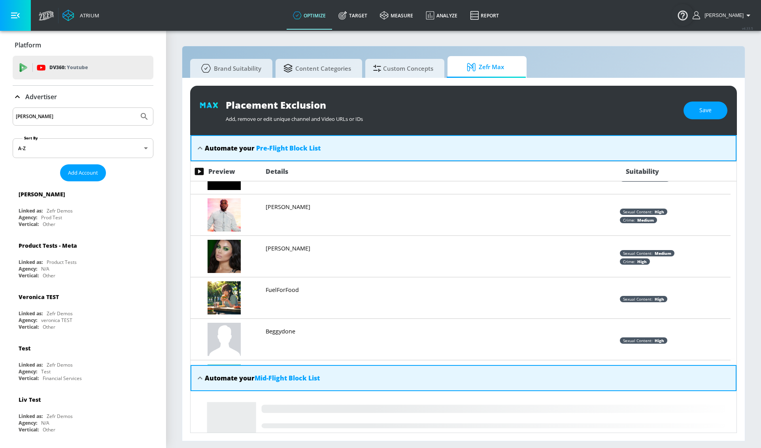
type textarea "x"
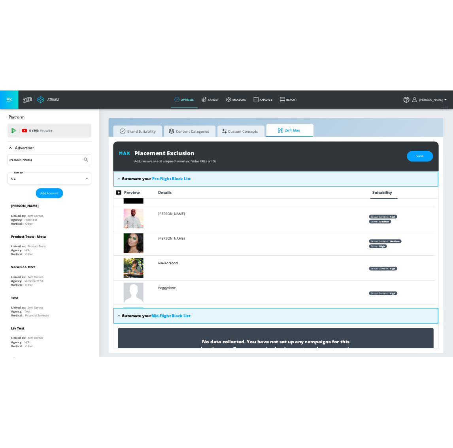
scroll to position [0, 0]
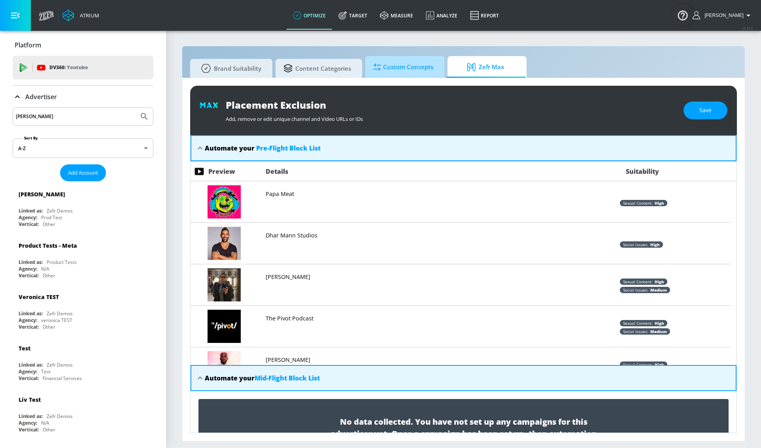
click at [395, 67] on span "Custom Concepts" at bounding box center [403, 67] width 60 height 19
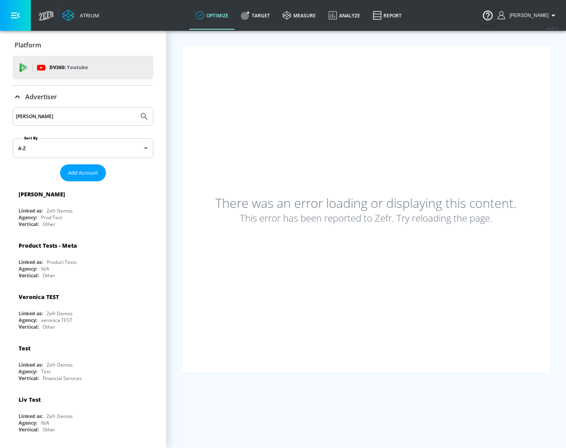
drag, startPoint x: 566, startPoint y: 171, endPoint x: 559, endPoint y: 172, distance: 6.8
click at [559, 172] on section "There was an error loading or displaying this content. This error has been repo…" at bounding box center [366, 209] width 400 height 359
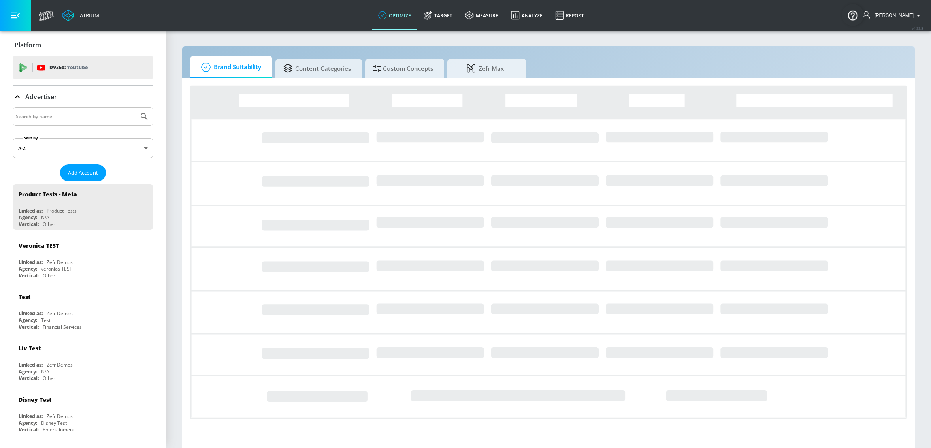
click at [83, 115] on input "Search by name" at bounding box center [76, 116] width 120 height 10
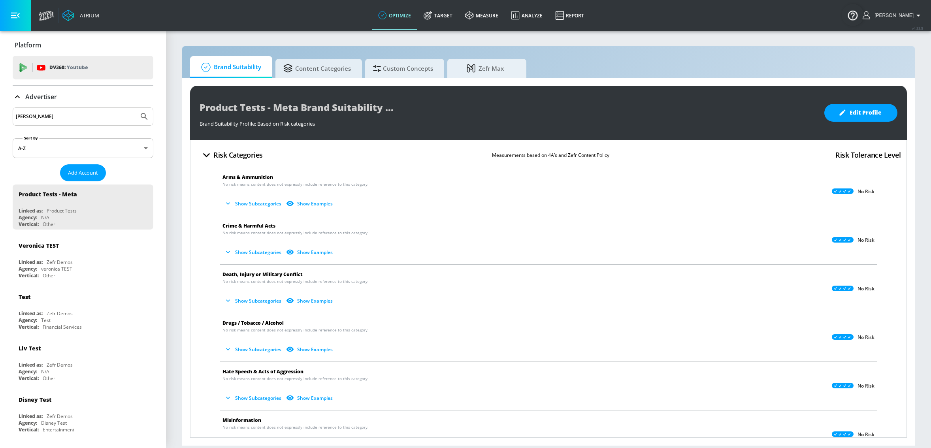
type input "[PERSON_NAME]"
click at [136, 108] on button "Submit Search" at bounding box center [144, 116] width 17 height 17
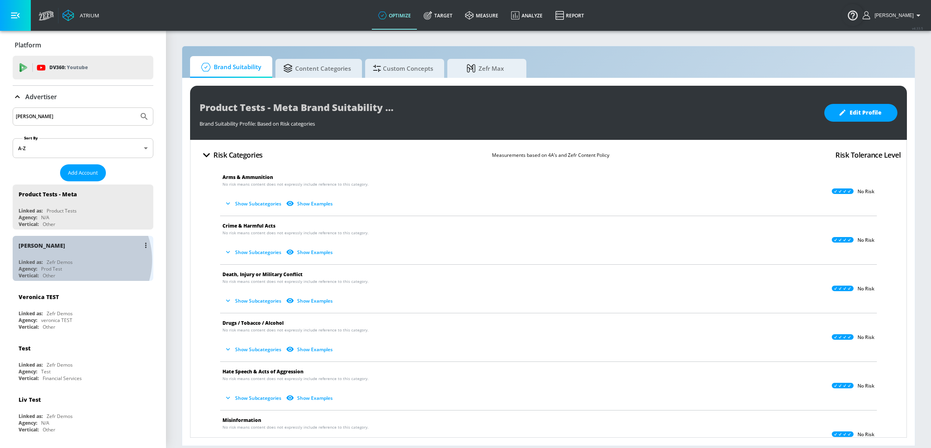
click at [78, 260] on div "Linked as: Zefr Demos" at bounding box center [85, 262] width 133 height 7
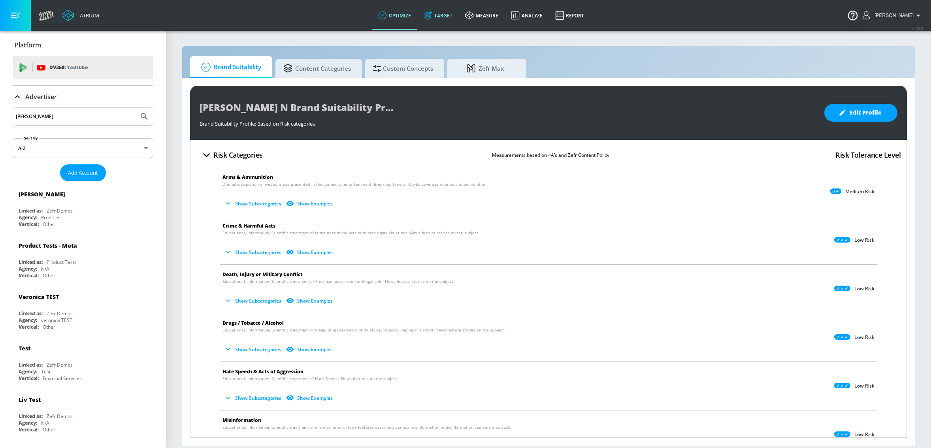
click at [454, 18] on link "Target" at bounding box center [438, 15] width 42 height 28
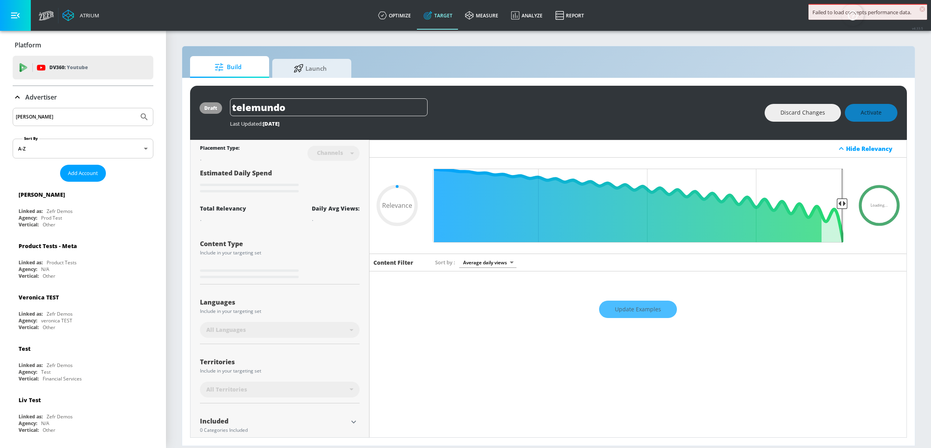
type input "0.05"
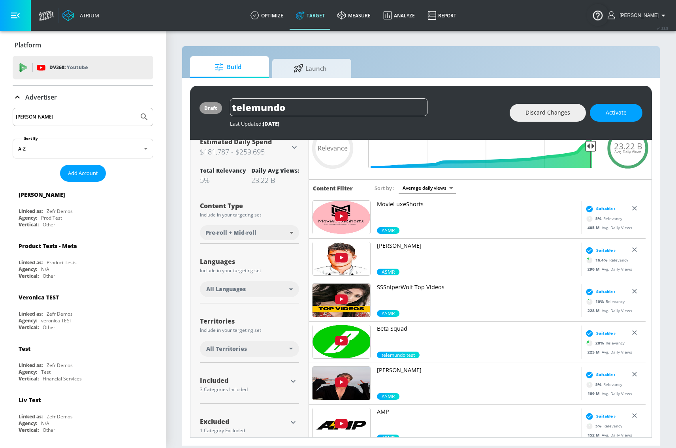
scroll to position [55, 0]
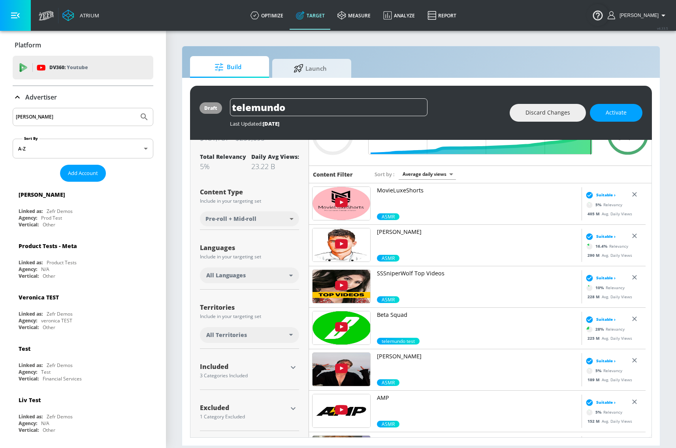
click at [285, 415] on div "1 Category Excluded" at bounding box center [243, 417] width 87 height 5
click at [294, 409] on icon "button" at bounding box center [293, 408] width 5 height 3
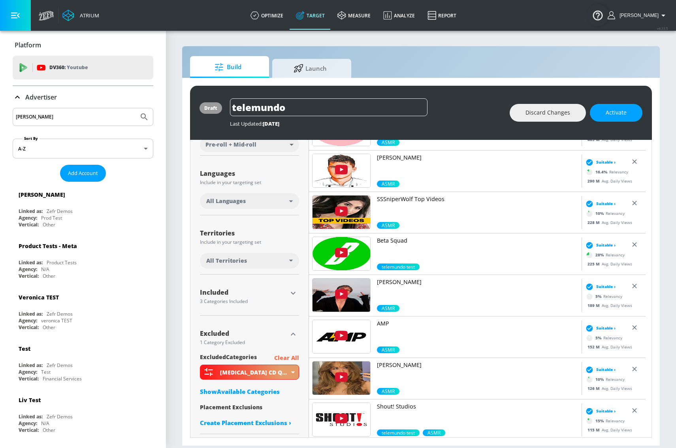
scroll to position [132, 0]
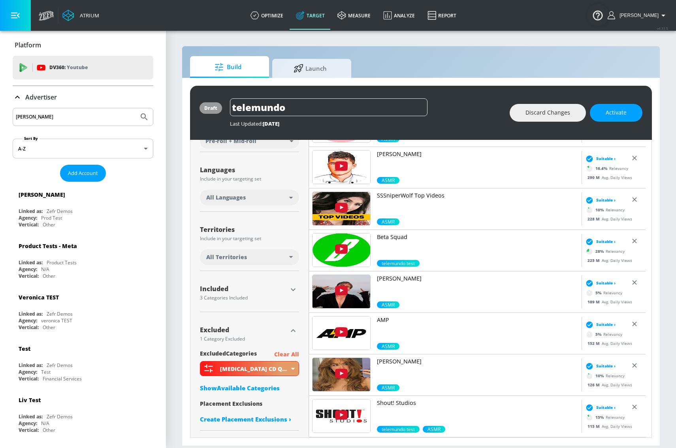
click at [266, 387] on div "Show Available Categories" at bounding box center [249, 388] width 99 height 8
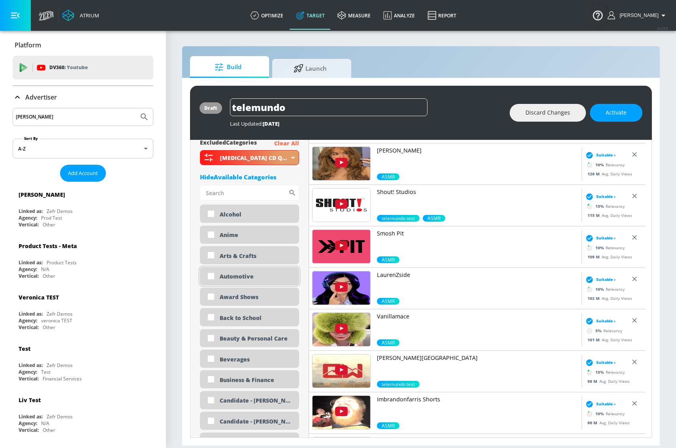
scroll to position [345, 0]
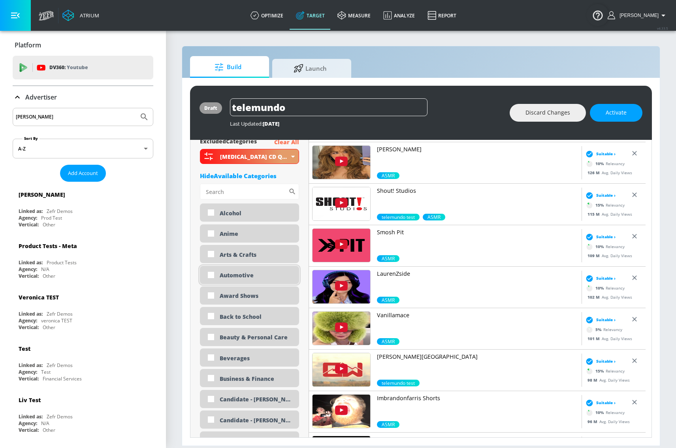
click at [221, 276] on div "Automotive" at bounding box center [257, 276] width 74 height 8
checkbox input "true"
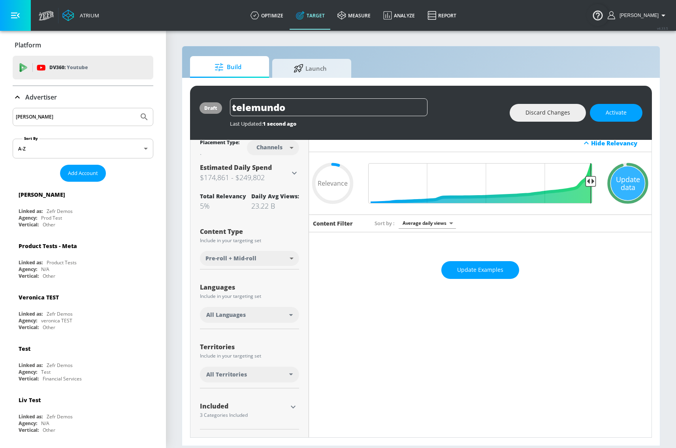
scroll to position [0, 0]
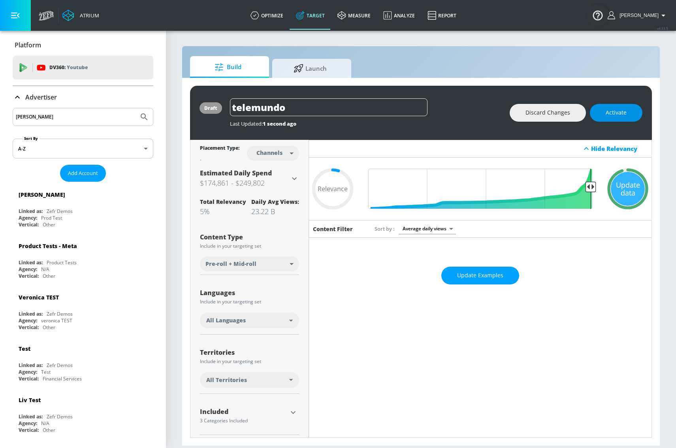
click at [616, 114] on span "Activate" at bounding box center [616, 113] width 21 height 10
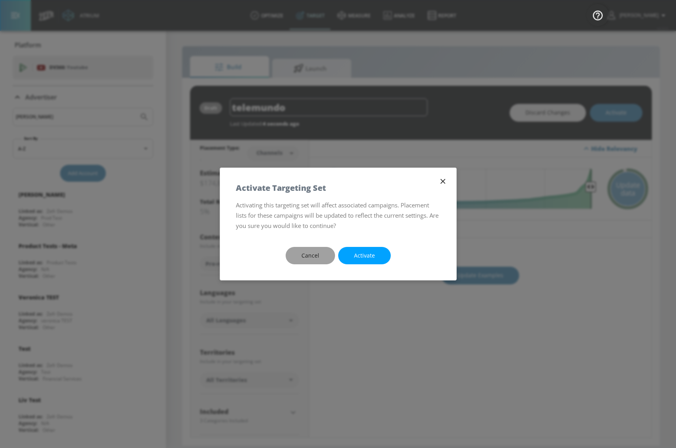
click at [312, 259] on span "Cancel" at bounding box center [311, 256] width 18 height 10
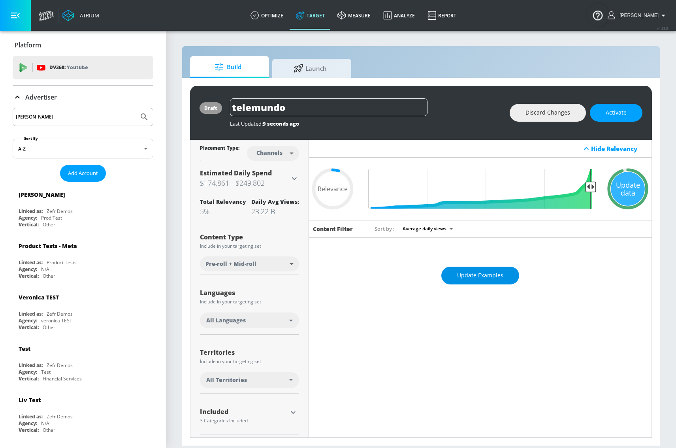
click at [475, 276] on span "Update Examples" at bounding box center [480, 276] width 46 height 10
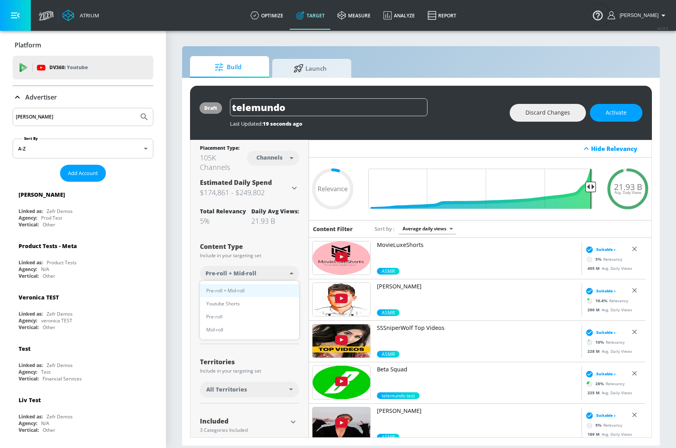
click at [280, 274] on body "Atrium optimize Target measure Analyze Report optimize Target measure Analyze R…" at bounding box center [338, 224] width 676 height 448
click at [280, 300] on li "Youtube Shorts" at bounding box center [249, 303] width 99 height 13
type input "short_video"
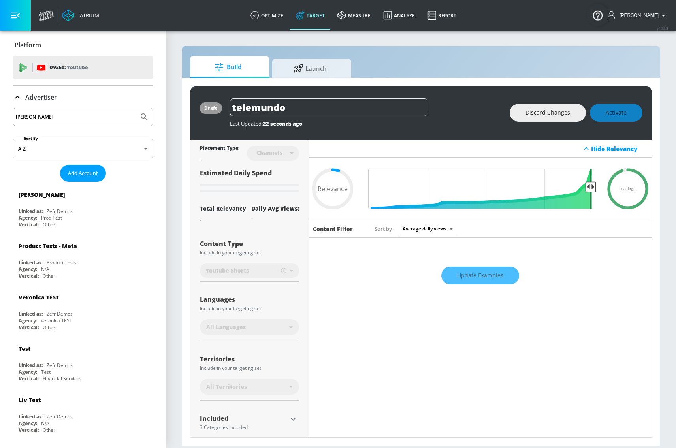
click at [472, 279] on div "Update Examples" at bounding box center [480, 276] width 343 height 28
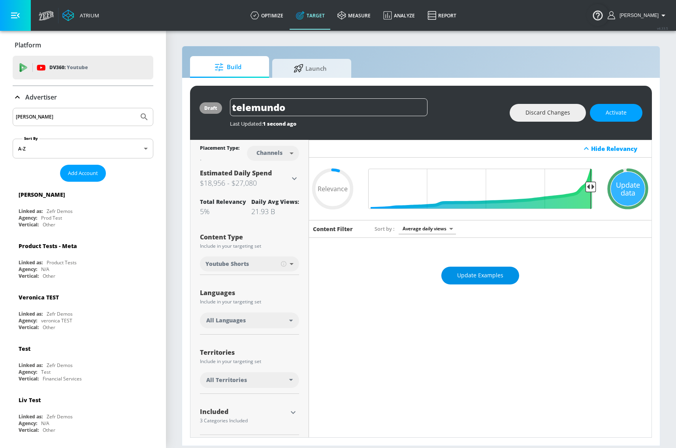
click at [495, 276] on span "Update Examples" at bounding box center [480, 276] width 46 height 10
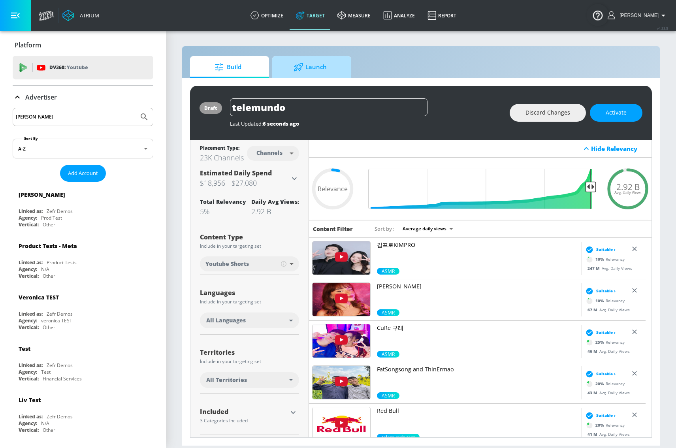
click at [326, 65] on span "Launch" at bounding box center [310, 67] width 60 height 19
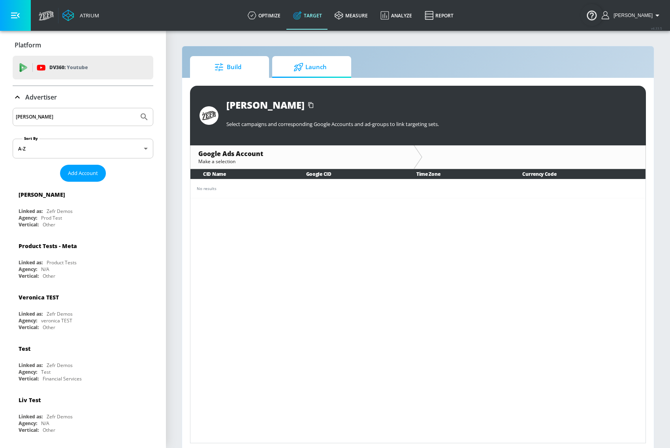
click at [248, 68] on span "Build" at bounding box center [228, 67] width 60 height 19
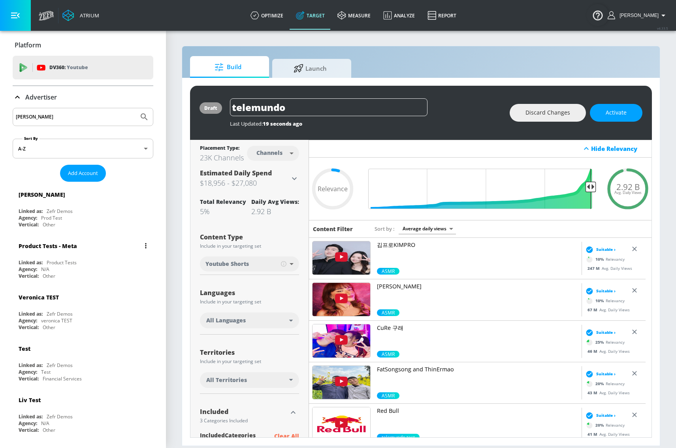
click at [80, 259] on div "Product Tests - Meta Linked as: Product Tests Agency: N/A Vertical: Other" at bounding box center [83, 258] width 141 height 45
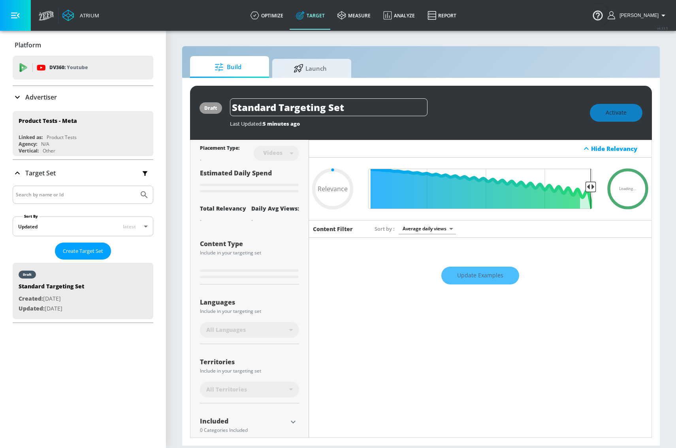
type input "0.25"
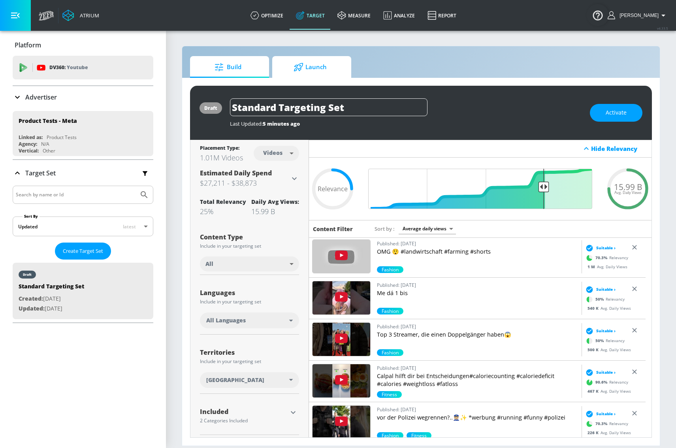
click at [293, 64] on span "Launch" at bounding box center [310, 67] width 60 height 19
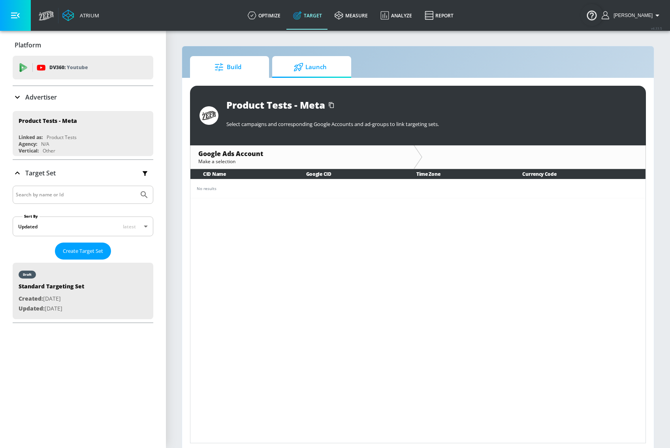
click at [245, 74] on span "Build" at bounding box center [228, 67] width 60 height 19
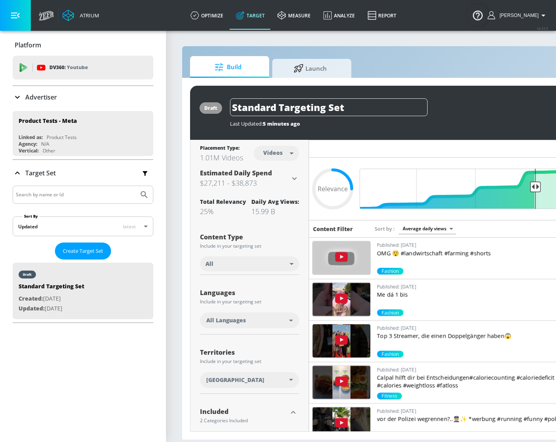
click at [290, 155] on body "Atrium optimize Target measure Analyze Report optimize Target measure Analyze R…" at bounding box center [278, 221] width 556 height 442
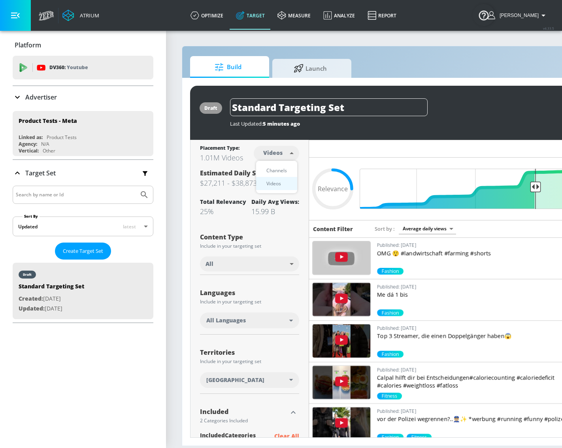
click at [302, 138] on div at bounding box center [281, 224] width 562 height 448
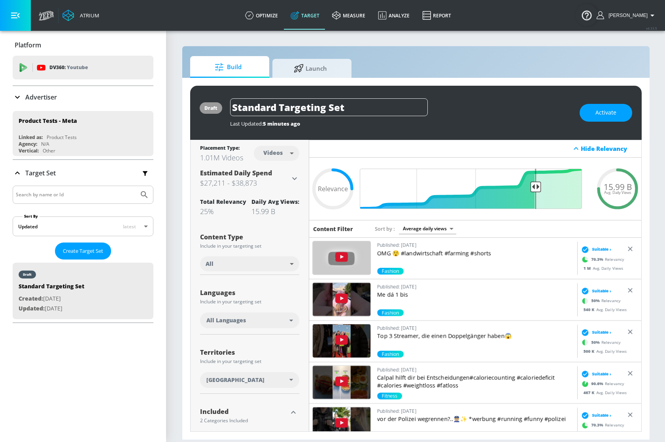
click at [587, 151] on div "Hide Relevancy" at bounding box center [609, 149] width 56 height 8
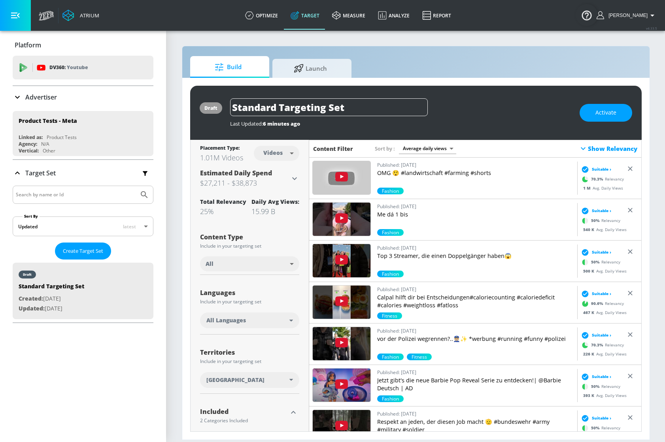
click at [587, 151] on icon at bounding box center [582, 148] width 9 height 9
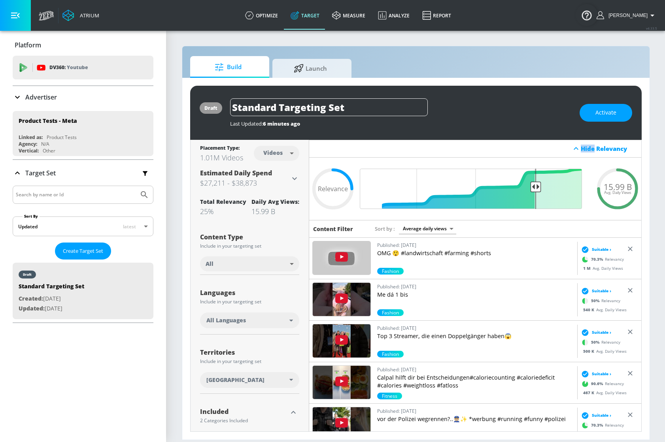
click at [587, 151] on div "Hide Relevancy" at bounding box center [609, 149] width 56 height 8
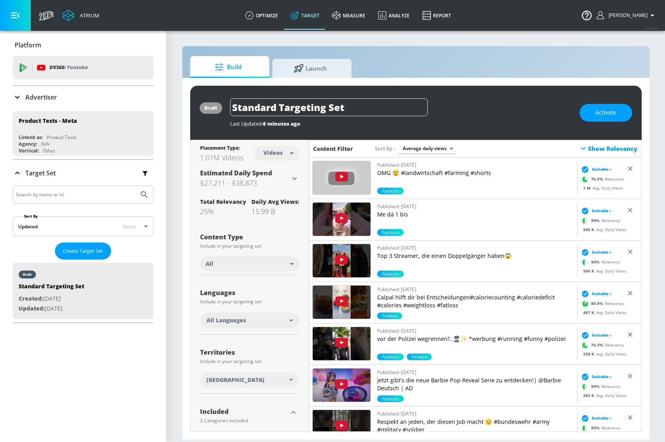
click at [587, 151] on icon at bounding box center [582, 148] width 9 height 9
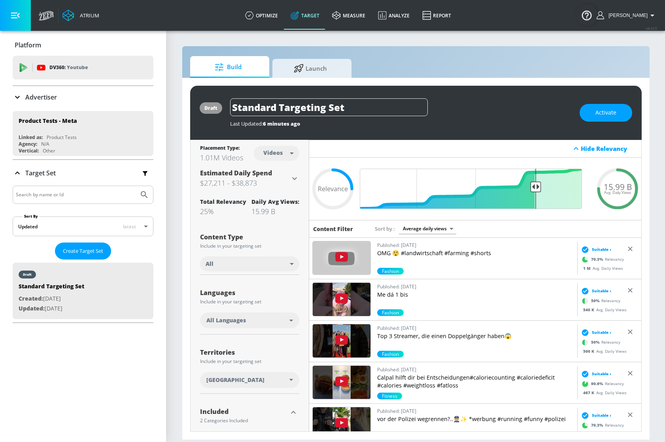
click at [84, 190] on input "Search by name or Id" at bounding box center [76, 195] width 120 height 10
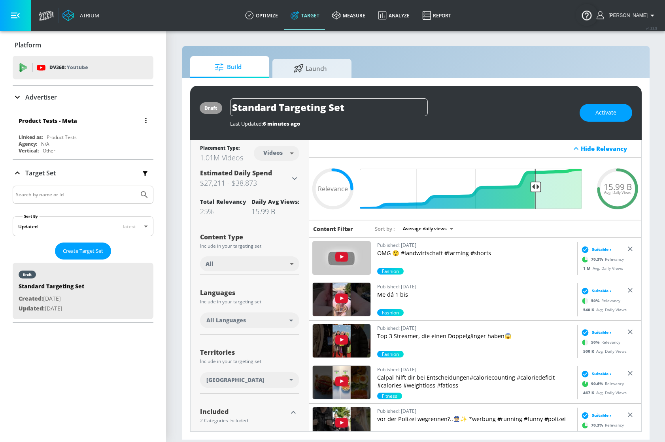
click at [64, 117] on div "Product Tests - Meta" at bounding box center [48, 121] width 59 height 8
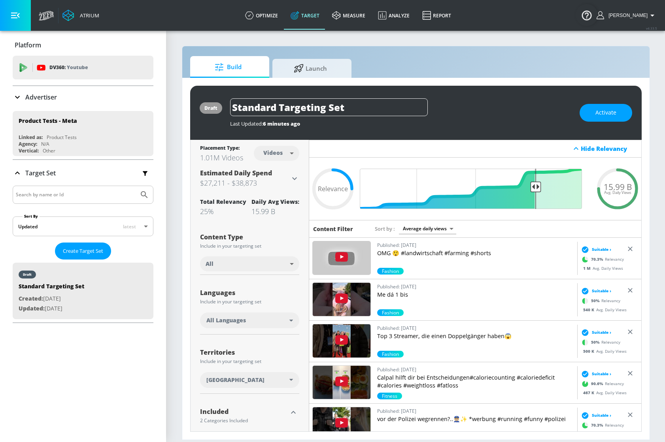
click at [105, 94] on div "Advertiser" at bounding box center [83, 97] width 141 height 9
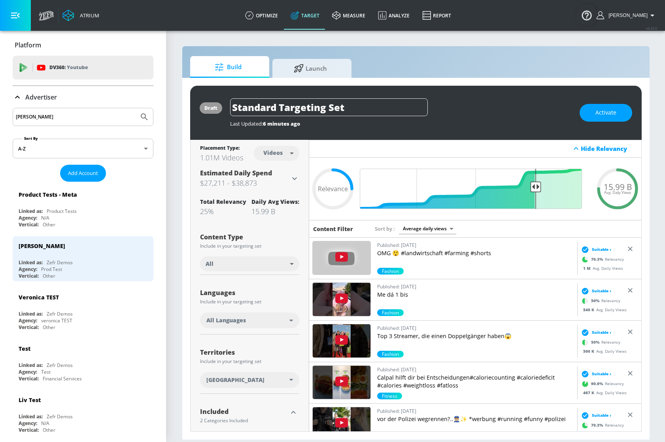
click at [66, 117] on input "[PERSON_NAME]" at bounding box center [76, 117] width 120 height 10
click at [90, 265] on div "Linked as: Zefr Demos" at bounding box center [85, 262] width 133 height 7
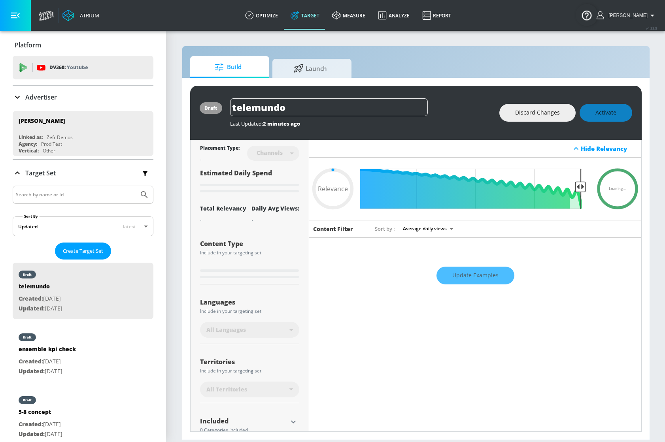
type input "0.05"
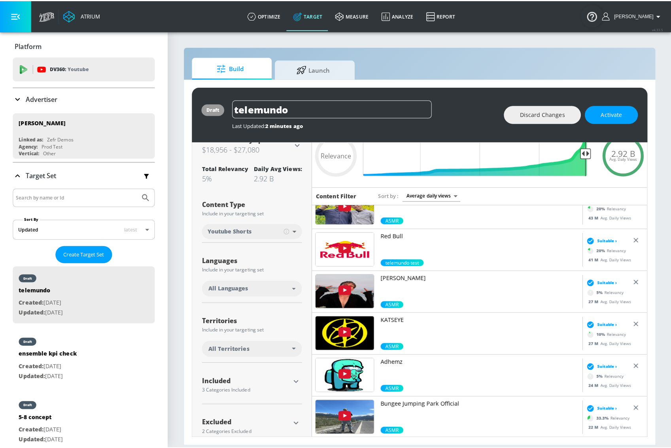
scroll to position [45, 0]
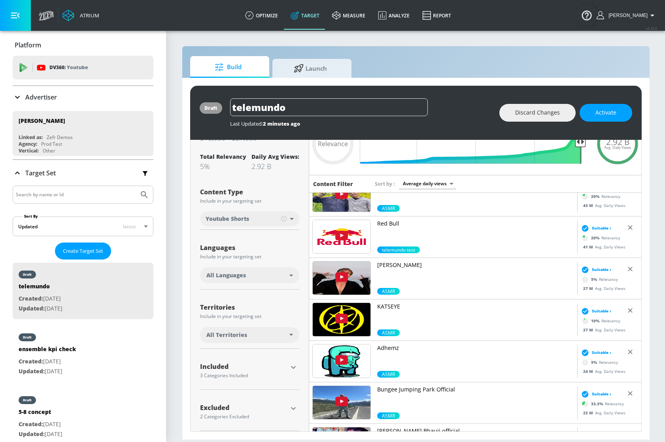
click at [260, 334] on div "All Territories" at bounding box center [247, 335] width 83 height 8
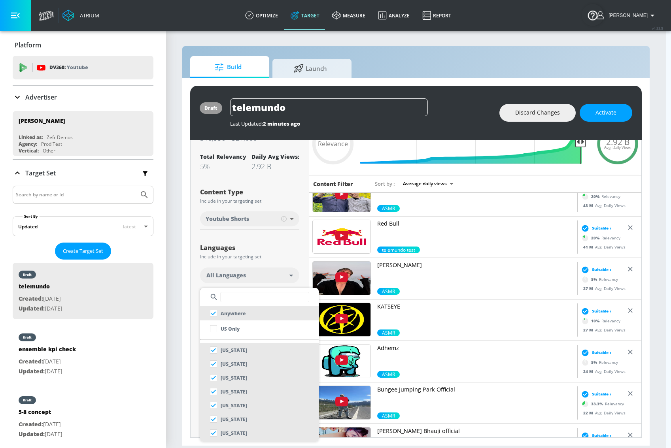
click at [184, 284] on div at bounding box center [335, 224] width 671 height 448
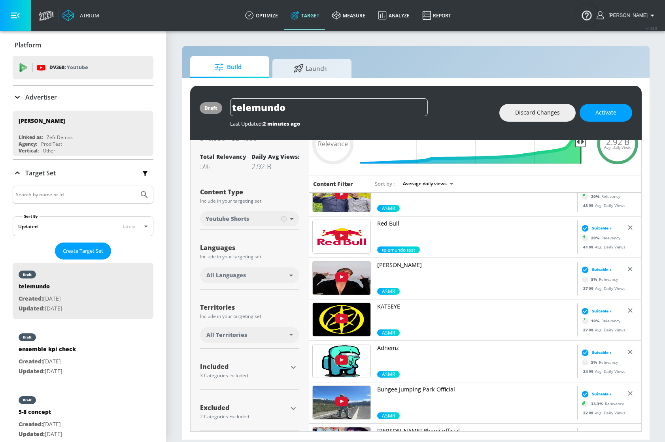
click at [266, 337] on div "All Territories" at bounding box center [247, 335] width 83 height 8
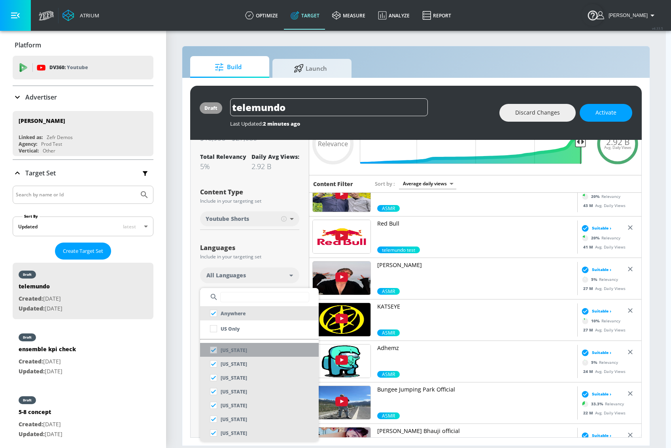
click at [263, 354] on li "Alabama" at bounding box center [259, 350] width 119 height 14
checkbox input "false"
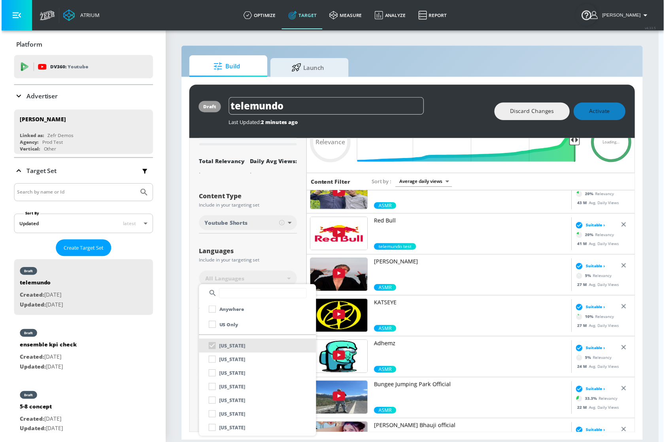
scroll to position [36, 0]
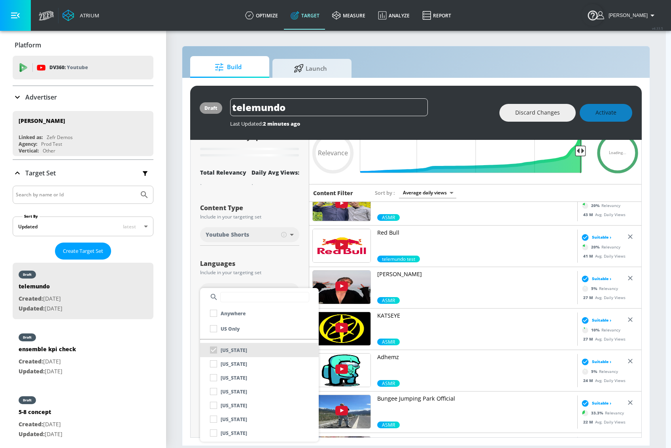
click at [176, 342] on div at bounding box center [335, 224] width 671 height 448
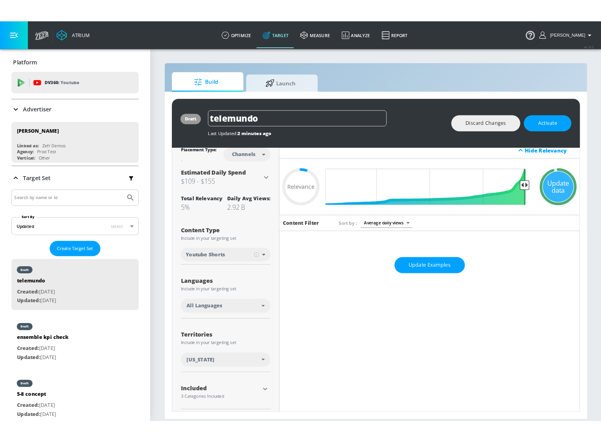
scroll to position [0, 0]
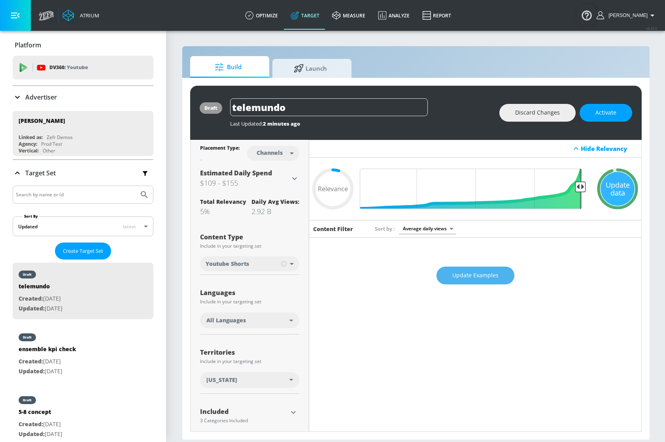
click at [478, 273] on span "Update Examples" at bounding box center [475, 276] width 46 height 10
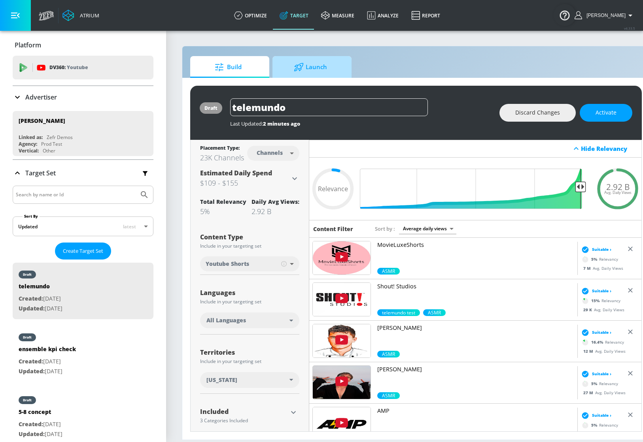
click at [313, 57] on link "Launch" at bounding box center [311, 67] width 79 height 22
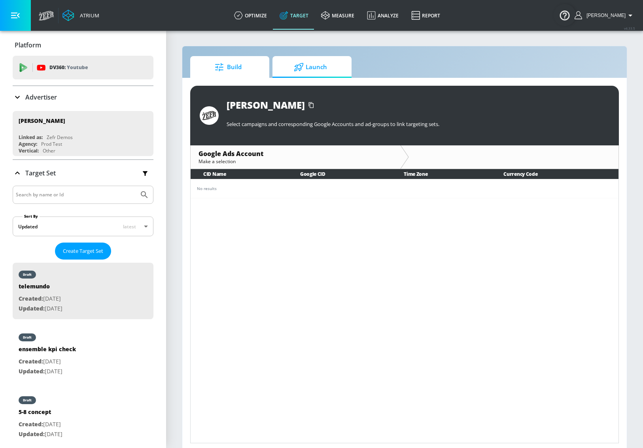
click at [250, 71] on span "Build" at bounding box center [228, 67] width 60 height 19
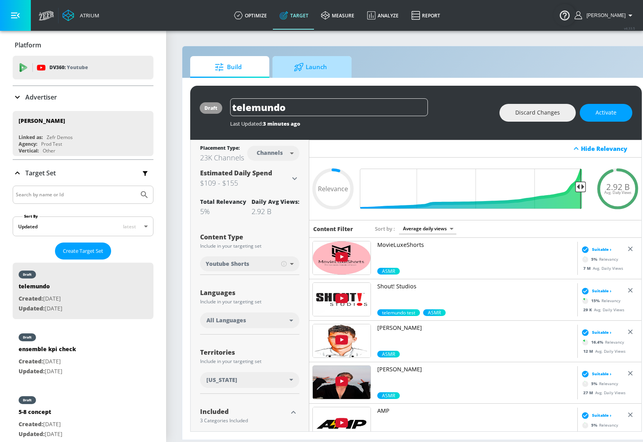
click at [312, 64] on span "Launch" at bounding box center [310, 67] width 60 height 19
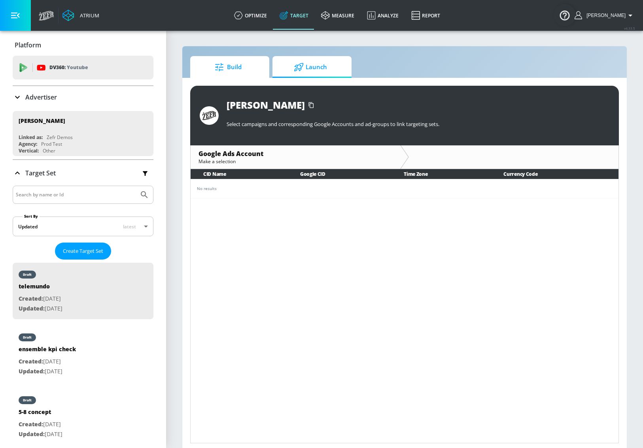
click at [251, 73] on span "Build" at bounding box center [228, 67] width 60 height 19
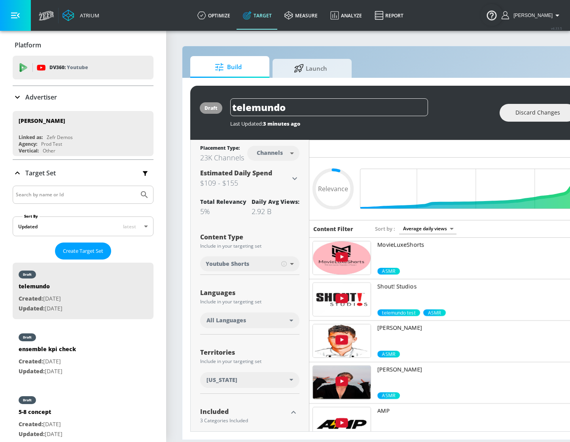
click at [416, 45] on section "Build Launch draft telemundo Last Updated: 3 minutes ago Discard Changes Activa…" at bounding box center [416, 236] width 500 height 412
click at [328, 62] on span "Launch" at bounding box center [310, 67] width 60 height 19
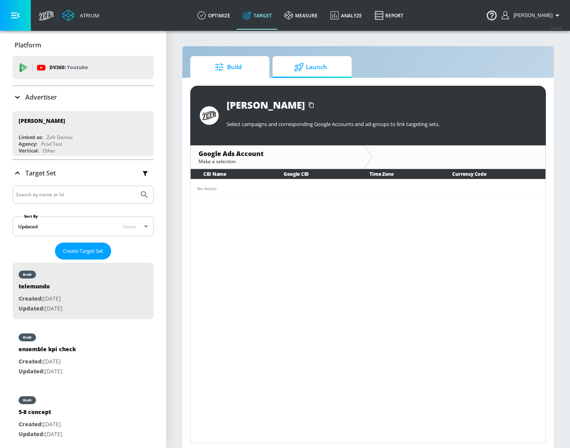
click at [227, 64] on span "Build" at bounding box center [228, 67] width 60 height 19
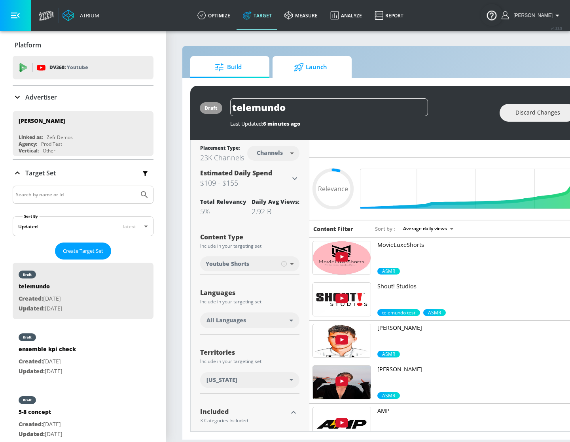
click at [316, 68] on span "Launch" at bounding box center [310, 67] width 60 height 19
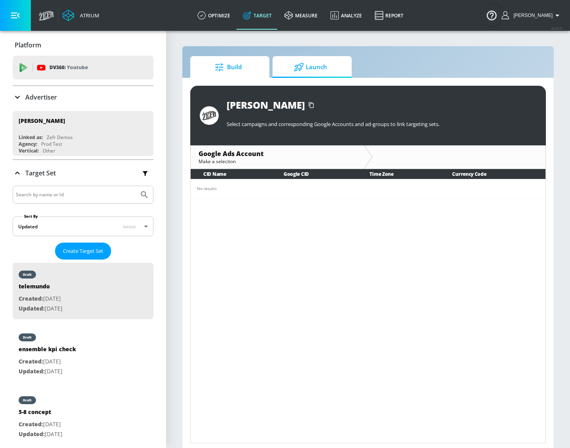
click at [254, 71] on span "Build" at bounding box center [228, 67] width 60 height 19
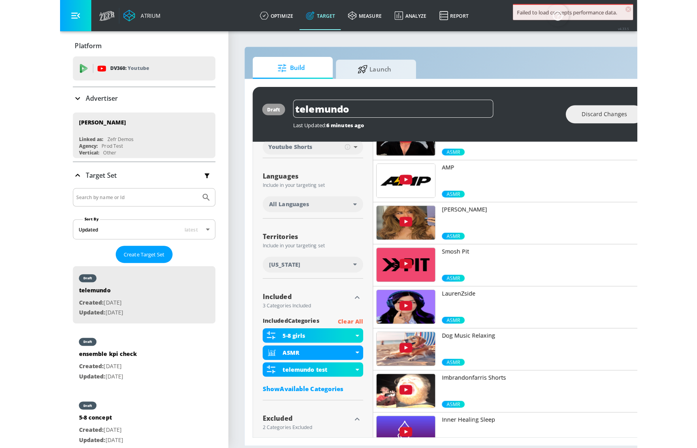
scroll to position [157, 0]
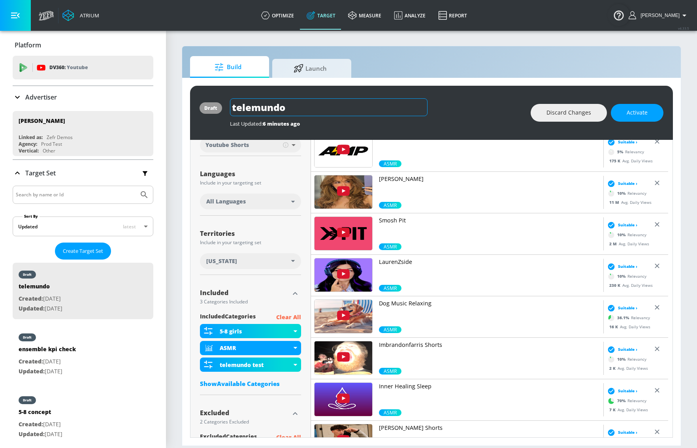
click at [344, 107] on input "telemundo" at bounding box center [329, 107] width 198 height 18
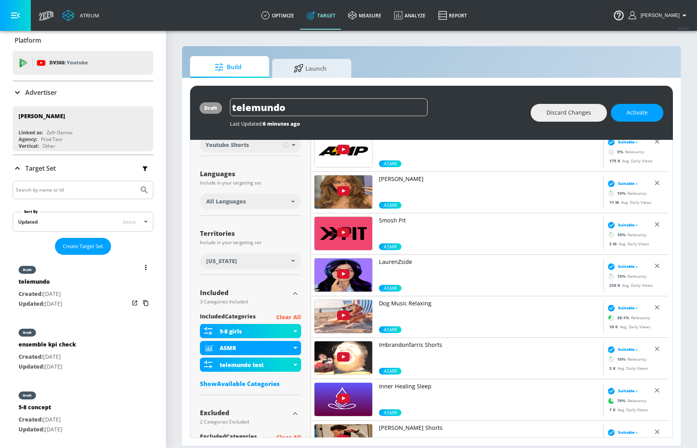
scroll to position [0, 0]
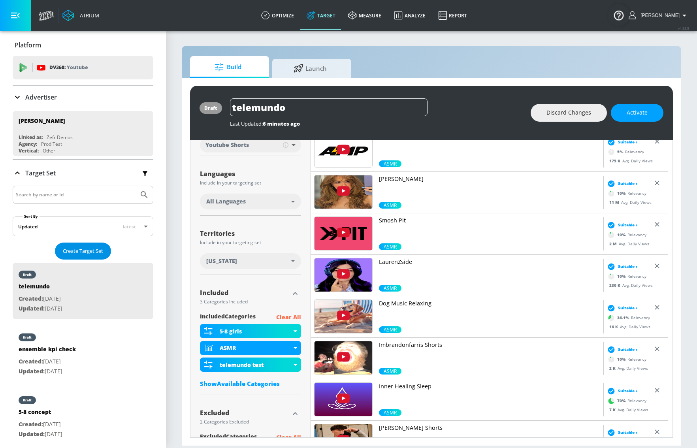
click at [98, 250] on span "Create Target Set" at bounding box center [83, 251] width 40 height 9
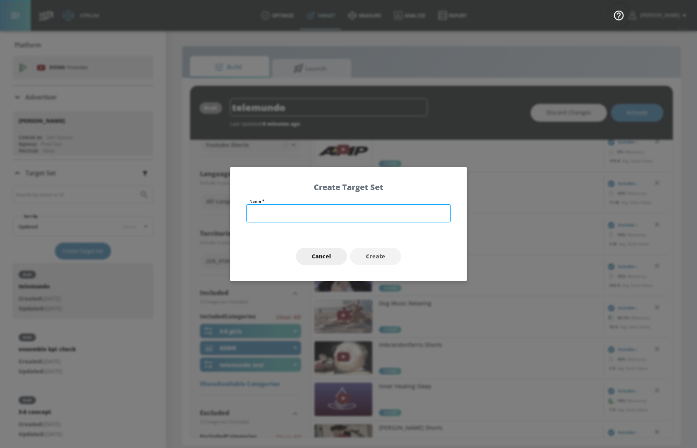
click at [323, 212] on input "text" at bounding box center [348, 213] width 205 height 18
type input "testing snowflake cutover 10-15"
click at [389, 258] on button "Create" at bounding box center [375, 257] width 51 height 18
type input "testing snowflake cutover 10-15"
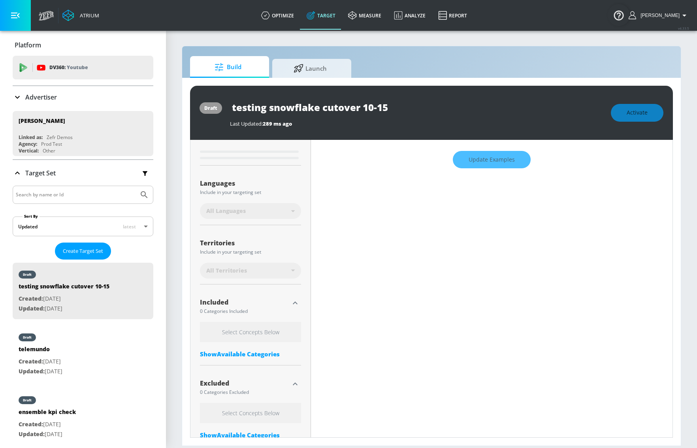
scroll to position [126, 0]
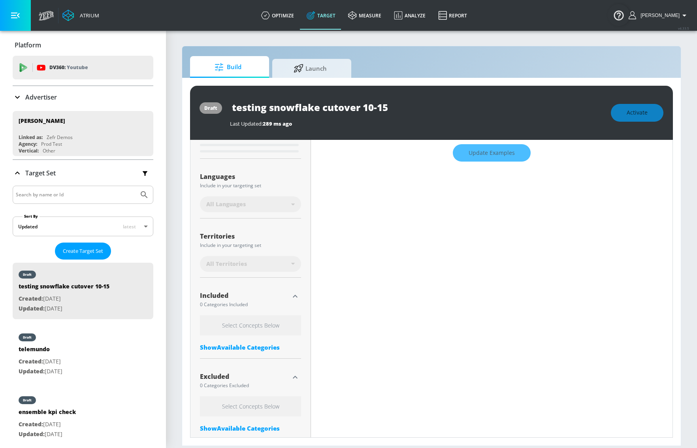
type input "0.6"
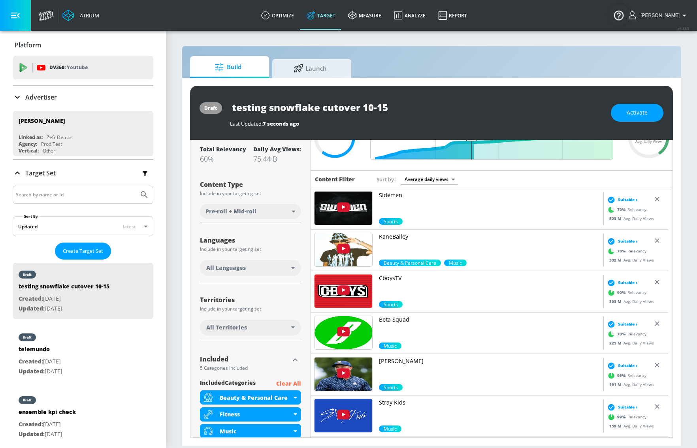
scroll to position [0, 0]
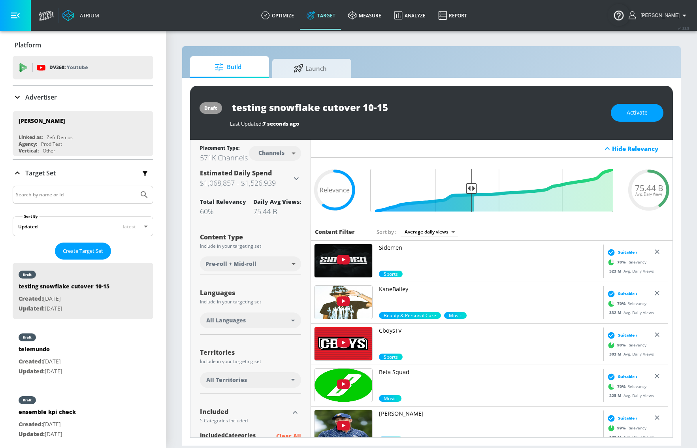
click at [653, 253] on icon at bounding box center [657, 252] width 8 height 8
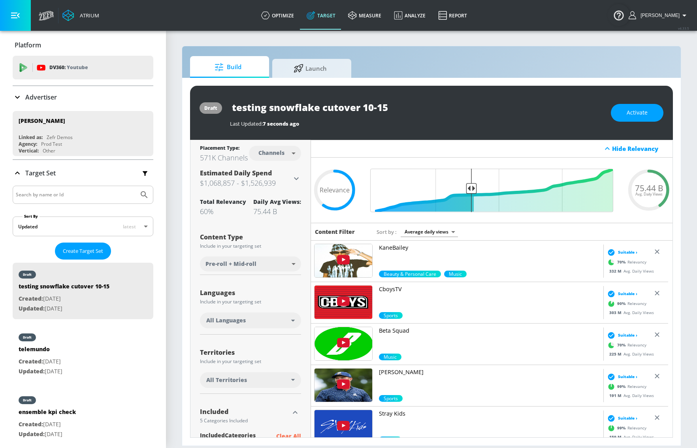
click at [287, 155] on body "Atrium optimize Target measure Analyze Report optimize Target measure Analyze R…" at bounding box center [348, 224] width 697 height 448
click at [283, 189] on li "Videos" at bounding box center [273, 188] width 41 height 13
type input "videos"
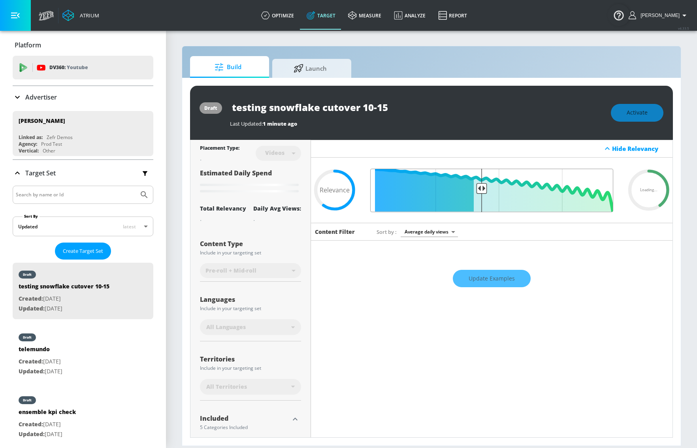
click at [477, 194] on input "Final Threshold" at bounding box center [491, 190] width 251 height 43
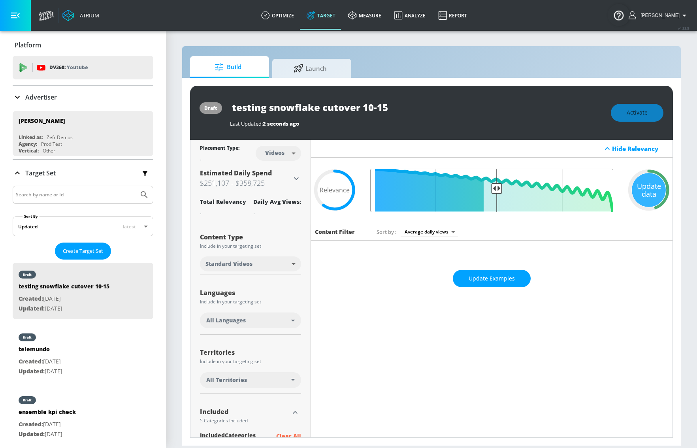
type input "0.5"
click at [494, 191] on input "Final Threshold" at bounding box center [491, 190] width 251 height 43
click at [500, 272] on button "Update Examples" at bounding box center [492, 279] width 78 height 18
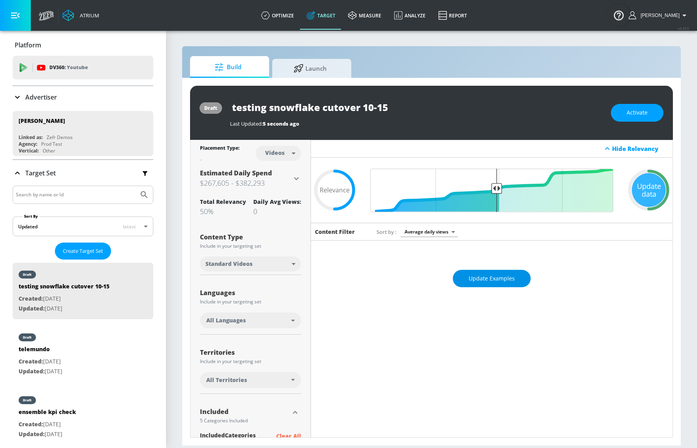
click at [509, 280] on span "Update Examples" at bounding box center [492, 279] width 46 height 10
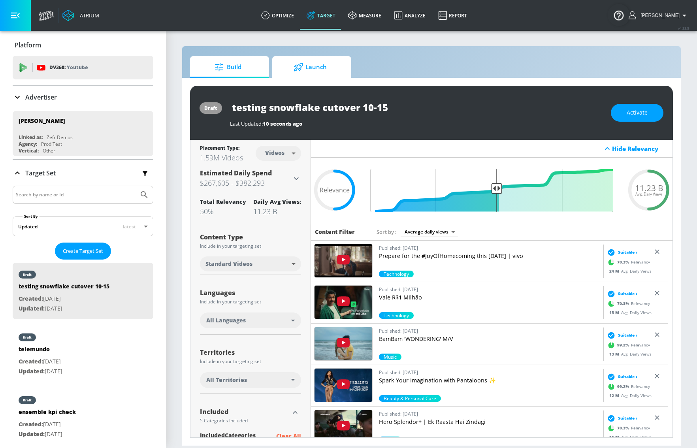
click at [339, 68] on span "Launch" at bounding box center [310, 67] width 60 height 19
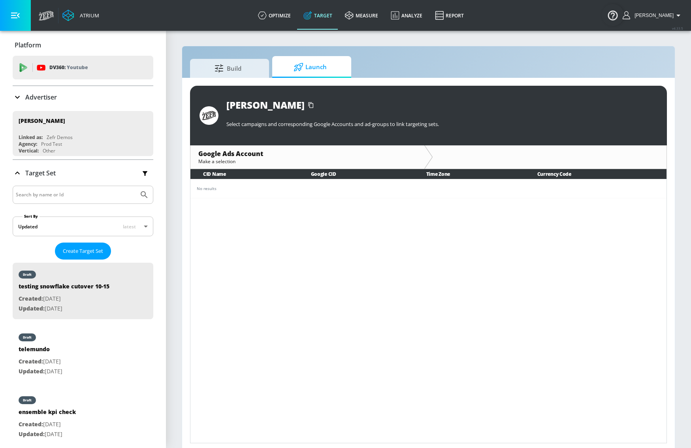
click at [319, 207] on div "CID Name Google CID Time Zone Currency Code No results" at bounding box center [428, 306] width 477 height 274
click at [225, 62] on span "Build" at bounding box center [228, 67] width 60 height 19
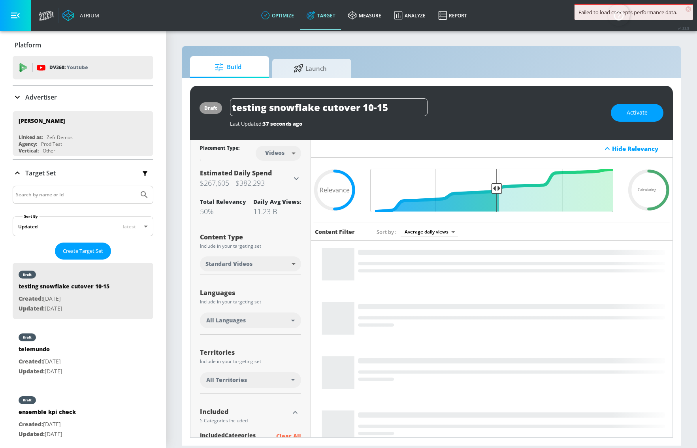
click at [285, 16] on link "optimize" at bounding box center [277, 15] width 45 height 28
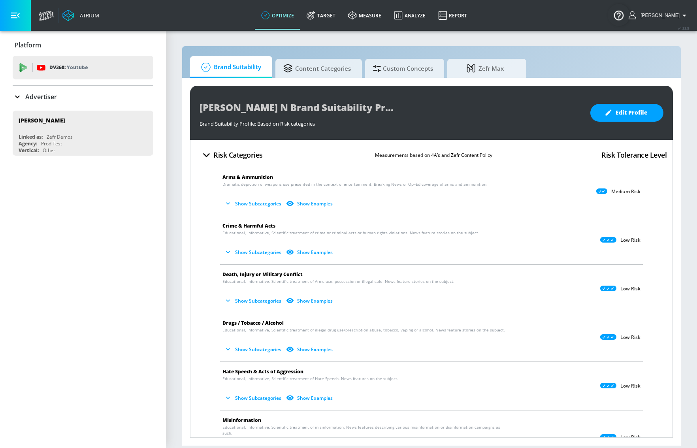
click at [321, 206] on button "Show Examples" at bounding box center [310, 203] width 51 height 13
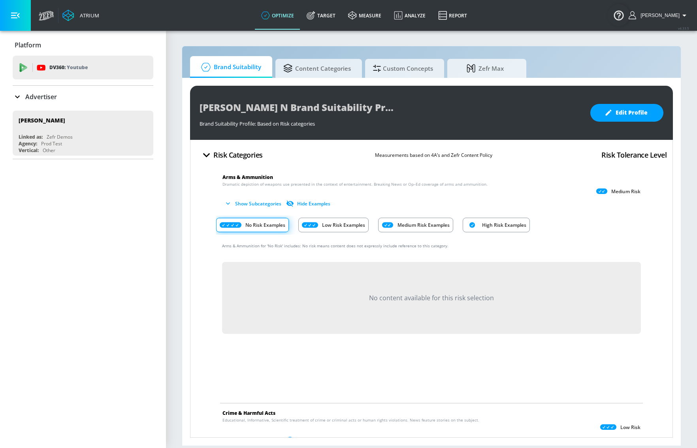
click at [344, 226] on p "Low Risk Examples" at bounding box center [343, 225] width 43 height 8
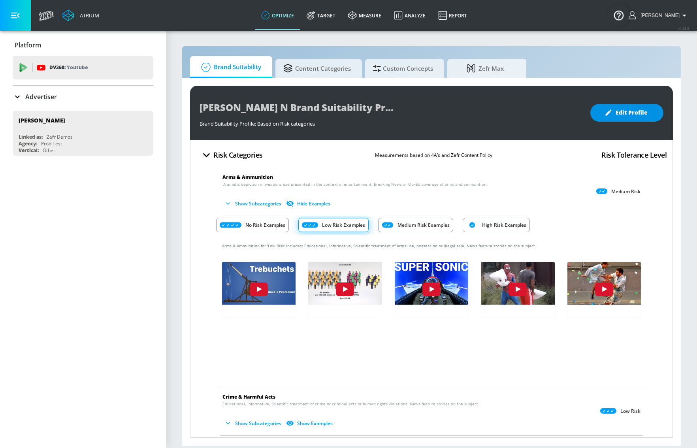
click at [638, 113] on span "Edit Profile" at bounding box center [627, 113] width 42 height 10
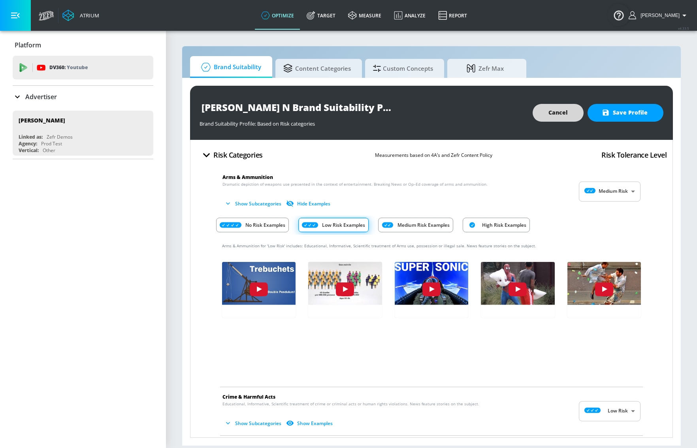
click at [552, 117] on span "Cancel" at bounding box center [558, 113] width 19 height 10
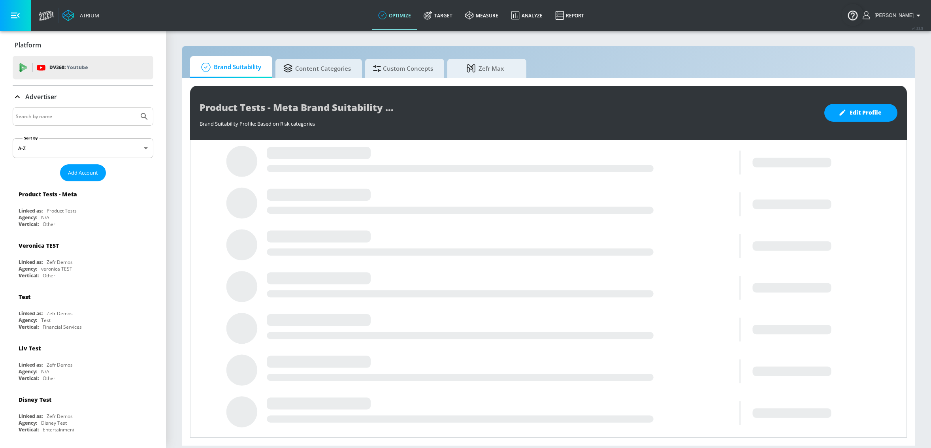
click at [73, 112] on input "Search by name" at bounding box center [76, 116] width 120 height 10
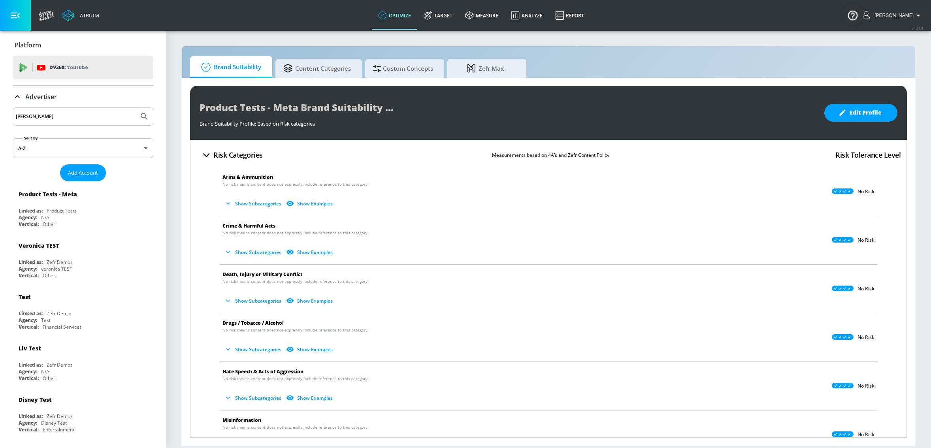
type input "[PERSON_NAME]"
click at [136, 108] on button "Submit Search" at bounding box center [144, 116] width 17 height 17
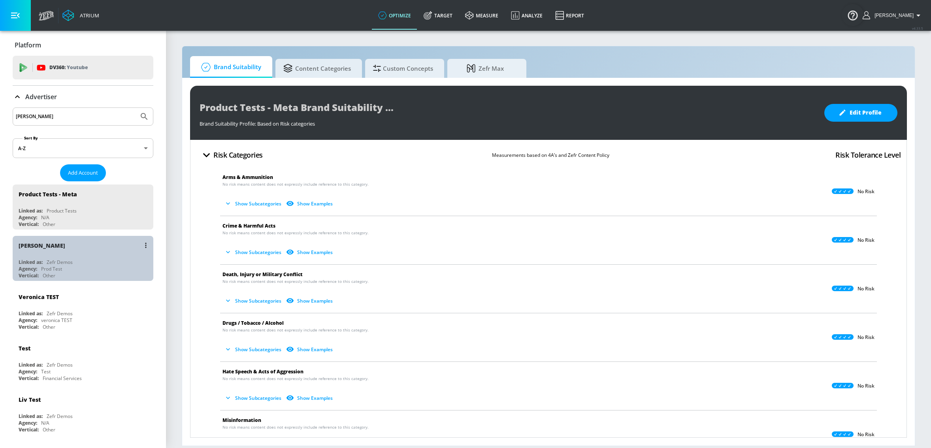
click at [93, 261] on div "Linked as: Zefr Demos" at bounding box center [85, 262] width 133 height 7
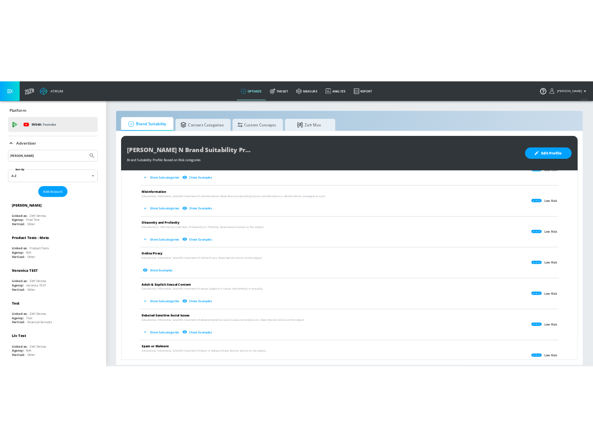
scroll to position [529, 0]
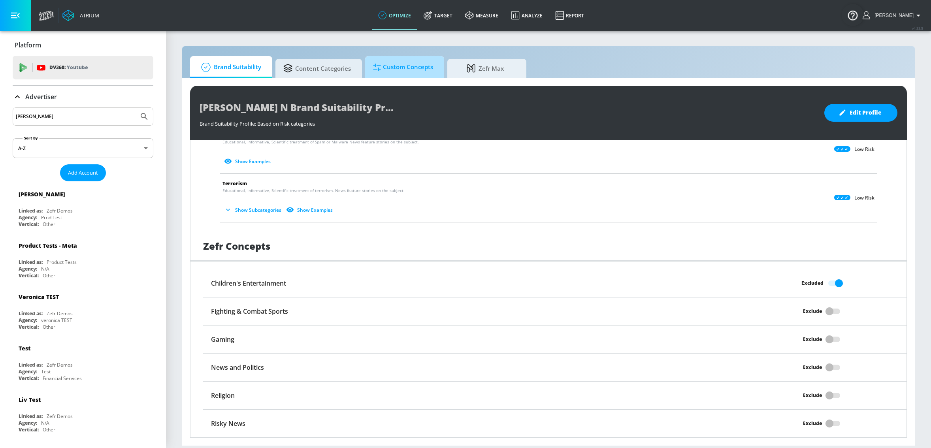
click at [399, 72] on span "Custom Concepts" at bounding box center [403, 67] width 60 height 19
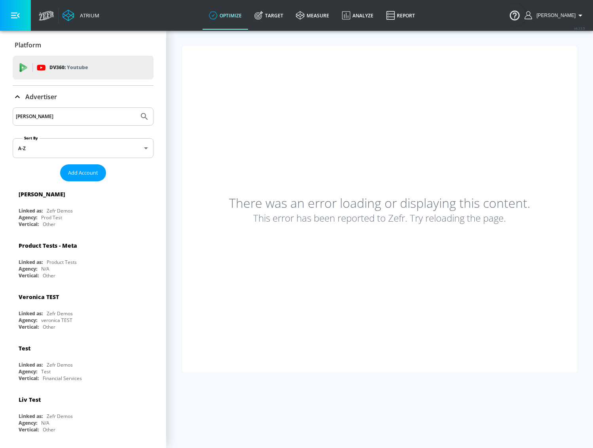
click at [531, 154] on div "There was an error loading or displaying this content. This error has been repo…" at bounding box center [379, 209] width 395 height 327
click at [244, 15] on link "optimize" at bounding box center [224, 15] width 45 height 28
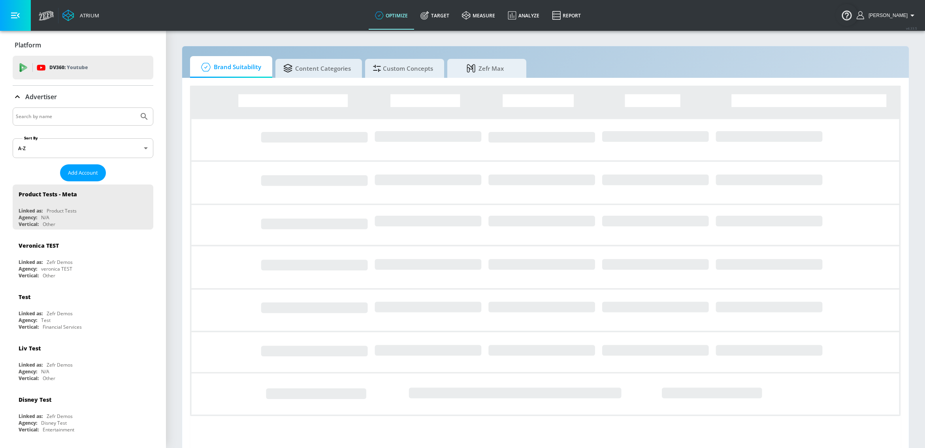
click at [76, 121] on input "Search by name" at bounding box center [76, 116] width 120 height 10
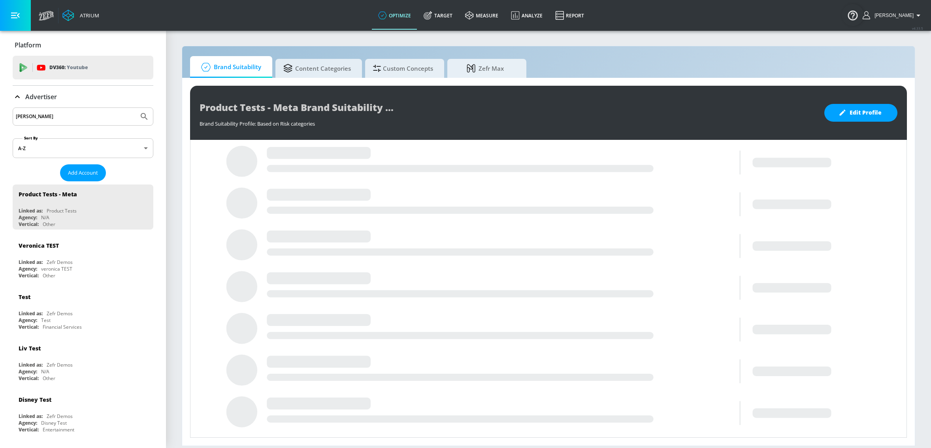
type input "[PERSON_NAME]"
click at [136, 108] on button "Submit Search" at bounding box center [144, 116] width 17 height 17
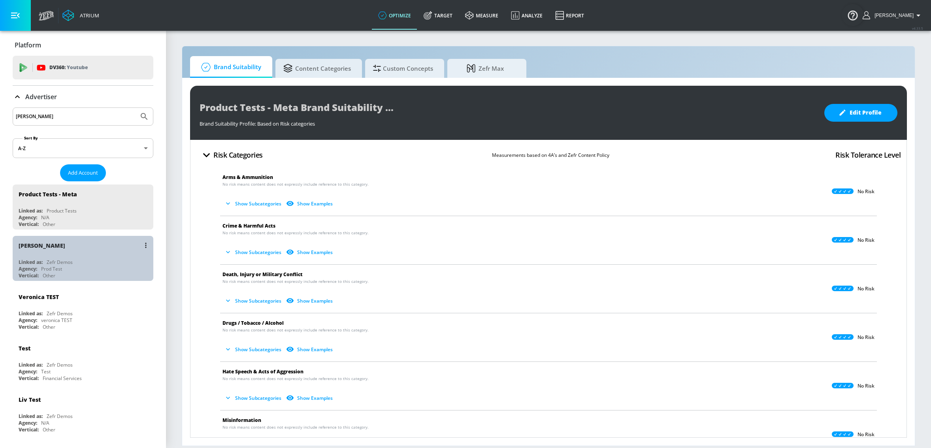
click at [87, 269] on div "Agency: Prod Test" at bounding box center [85, 269] width 133 height 7
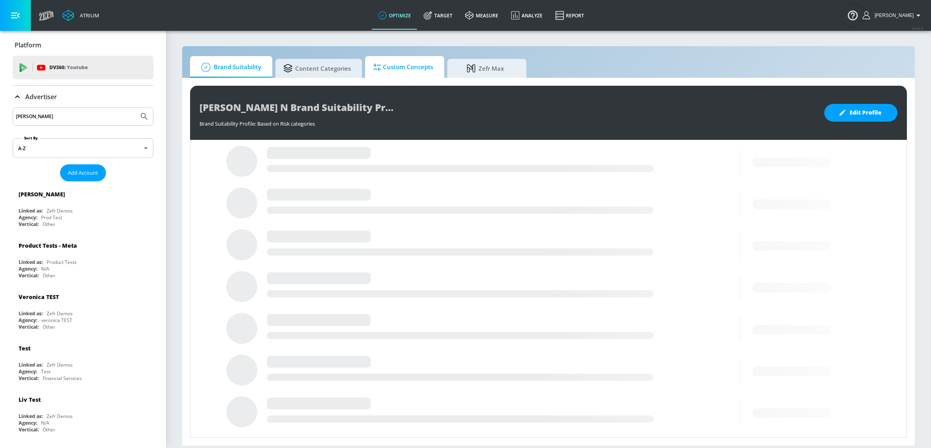
click at [418, 64] on span "Custom Concepts" at bounding box center [403, 67] width 60 height 19
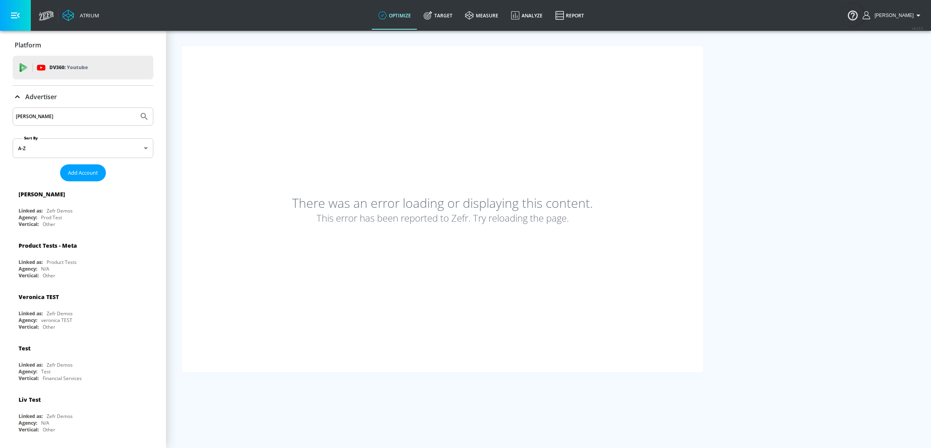
click at [604, 90] on div "There was an error loading or displaying this content. This error has been repo…" at bounding box center [443, 209] width 522 height 327
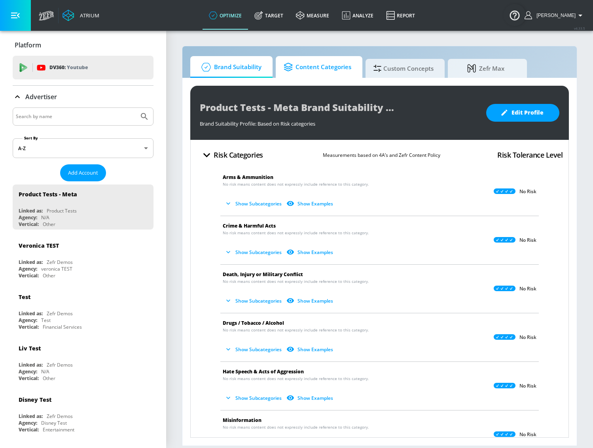
click at [319, 68] on span "Content Categories" at bounding box center [317, 67] width 68 height 19
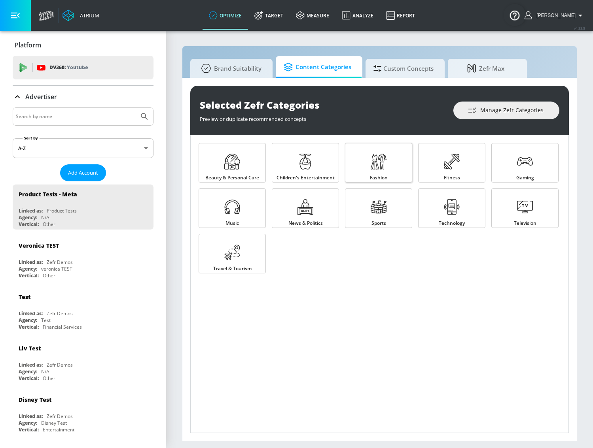
click at [361, 160] on link "Fashion" at bounding box center [378, 163] width 67 height 40
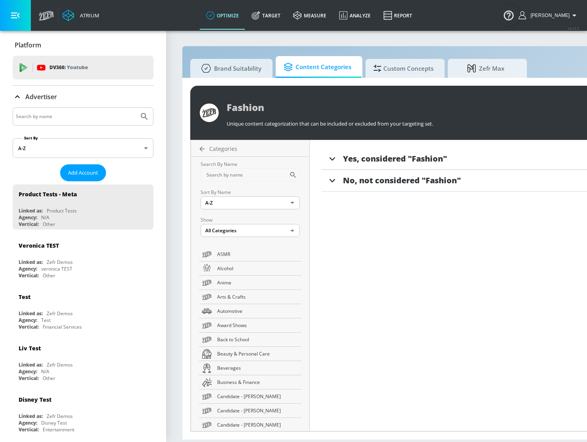
click at [336, 159] on icon at bounding box center [332, 159] width 12 height 12
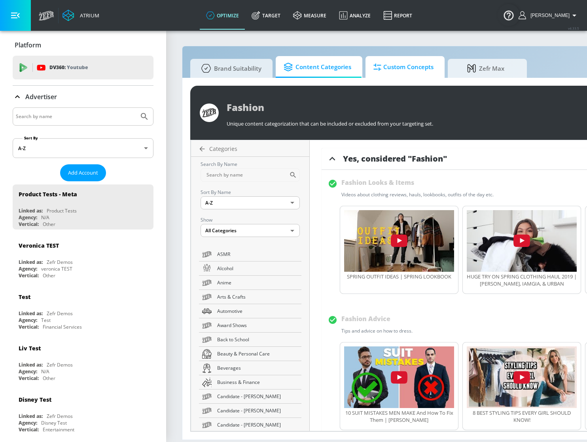
click at [411, 71] on span "Custom Concepts" at bounding box center [403, 67] width 60 height 19
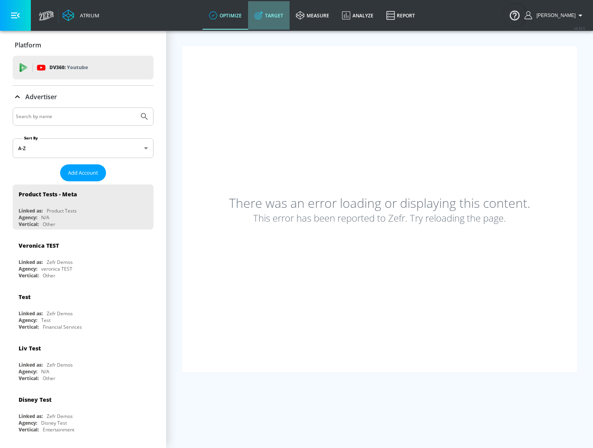
click at [280, 8] on link "Target" at bounding box center [269, 15] width 42 height 28
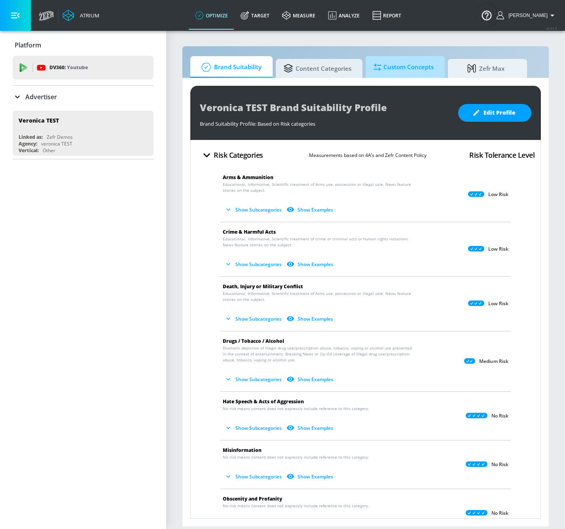
click at [399, 70] on span "Custom Concepts" at bounding box center [403, 67] width 60 height 19
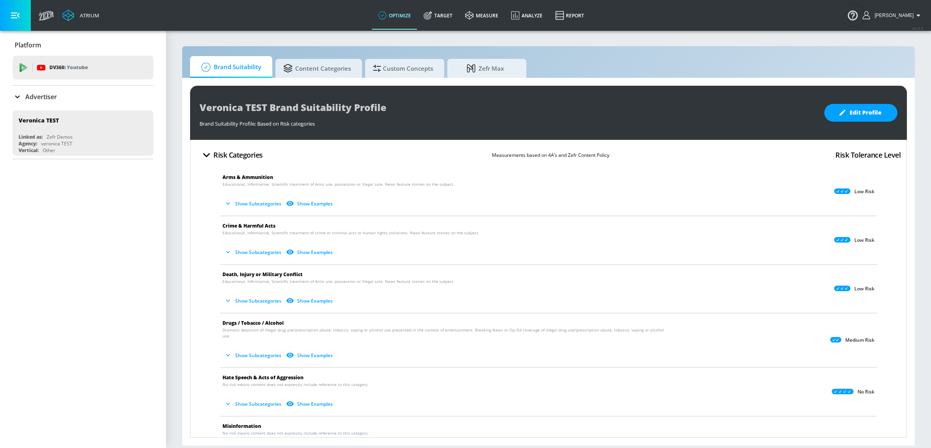
click at [564, 64] on div "Brand Suitability Content Categories Custom Concepts Zefr Max" at bounding box center [548, 67] width 717 height 22
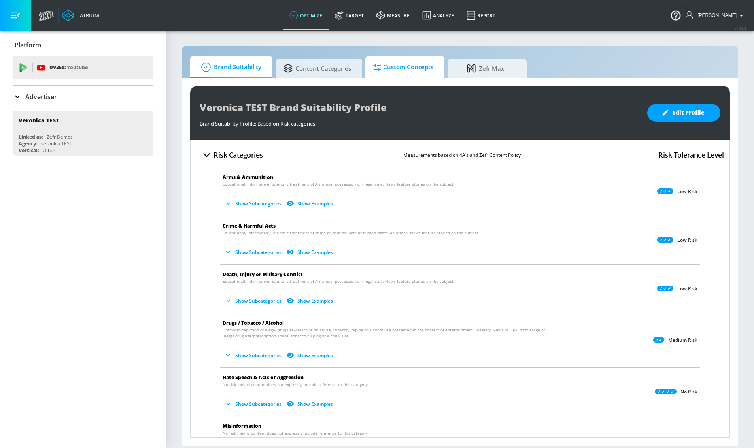
click at [417, 71] on span "Custom Concepts" at bounding box center [403, 67] width 60 height 19
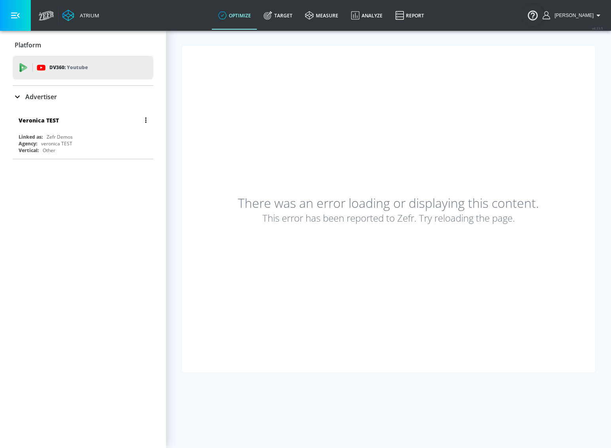
click at [69, 132] on div "[PERSON_NAME] TEST Linked as: Zefr Demos Agency: [PERSON_NAME] TEST Vertical: O…" at bounding box center [83, 133] width 141 height 45
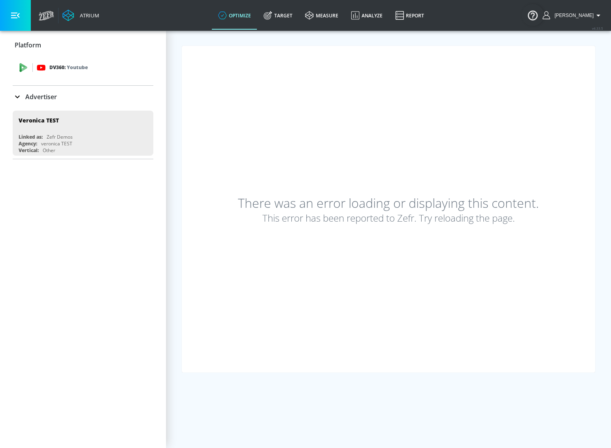
click at [60, 64] on p "DV360: Youtube" at bounding box center [68, 67] width 38 height 9
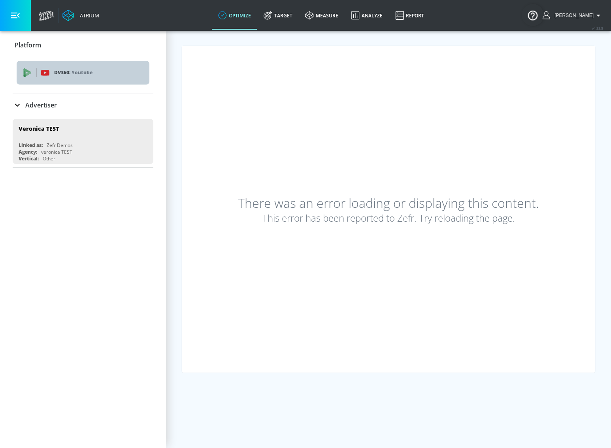
click at [77, 64] on div "DV360: Youtube" at bounding box center [83, 73] width 133 height 24
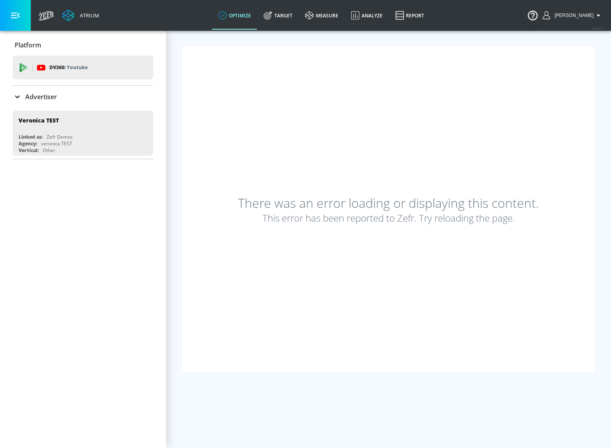
click at [250, 15] on link "optimize" at bounding box center [234, 15] width 45 height 28
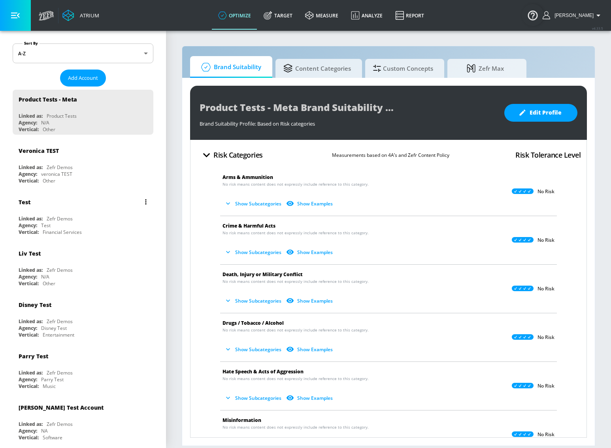
scroll to position [199, 0]
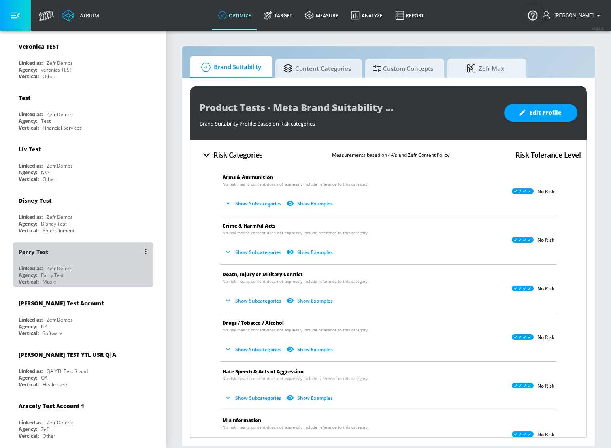
click at [85, 253] on div "Parry Test" at bounding box center [85, 251] width 133 height 19
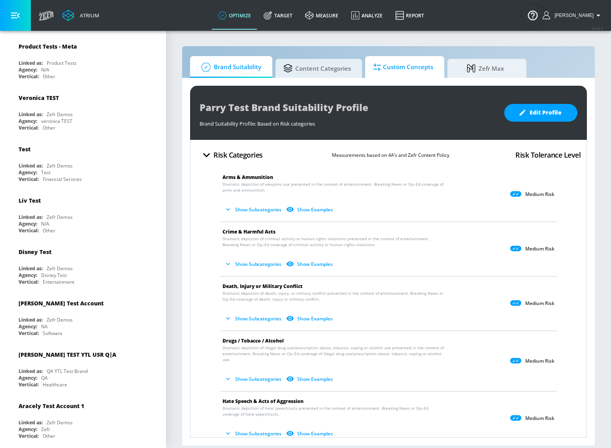
click at [401, 68] on span "Custom Concepts" at bounding box center [403, 67] width 60 height 19
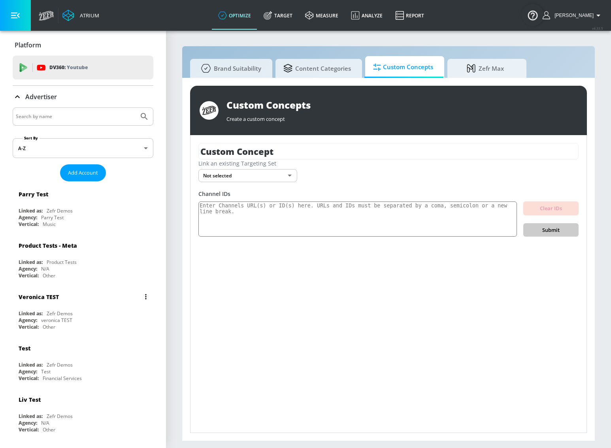
click at [82, 320] on div "Agency: [PERSON_NAME]" at bounding box center [85, 320] width 133 height 7
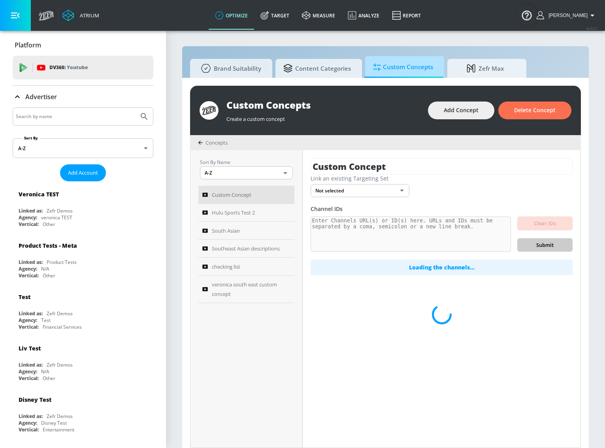
click at [406, 72] on span "Custom Concepts" at bounding box center [403, 67] width 60 height 19
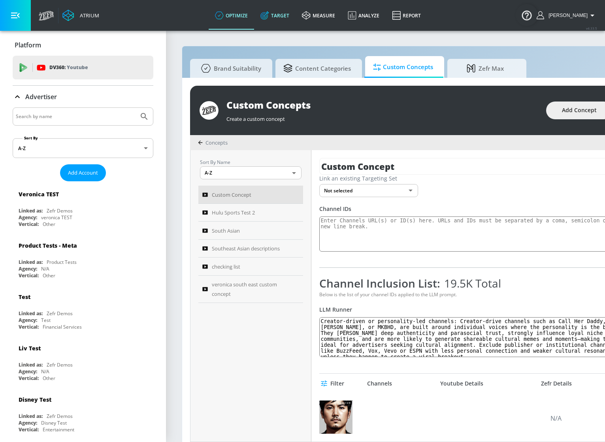
click at [288, 11] on link "Target" at bounding box center [275, 15] width 42 height 28
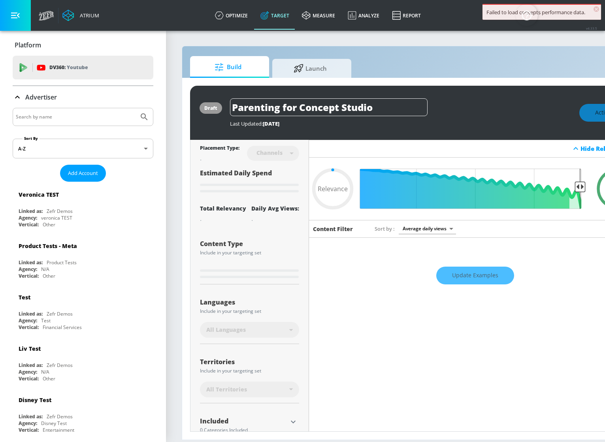
type input "0.75"
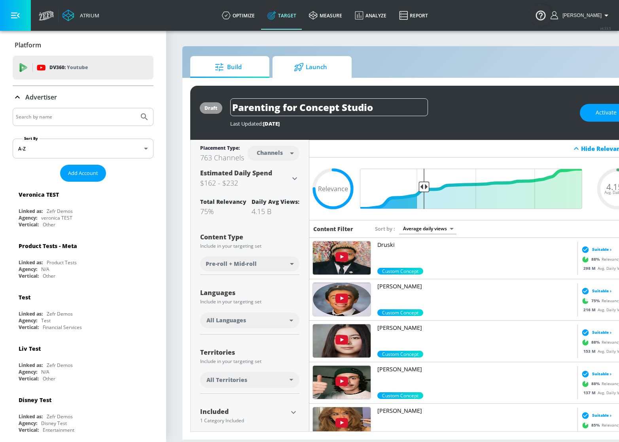
click at [310, 67] on span "Launch" at bounding box center [310, 67] width 60 height 19
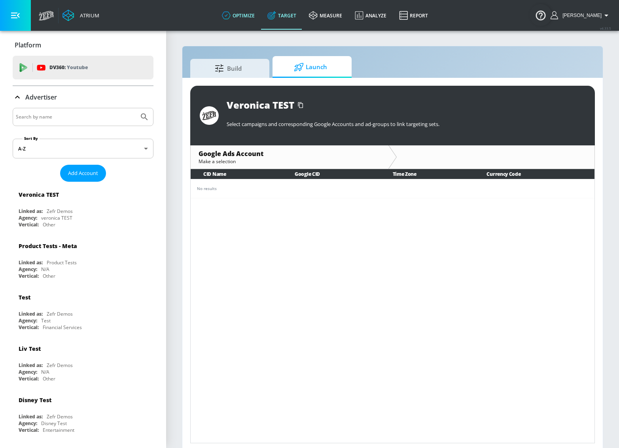
click at [254, 19] on link "optimize" at bounding box center [237, 15] width 45 height 28
